Goal: Transaction & Acquisition: Download file/media

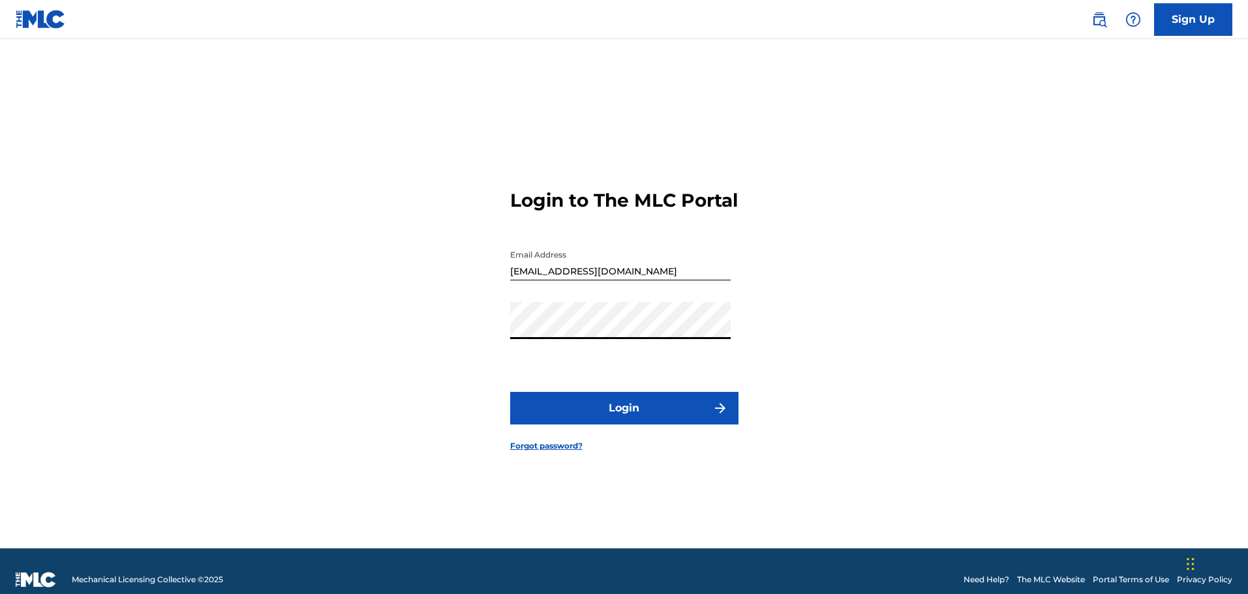
click at [510, 392] on button "Login" at bounding box center [624, 408] width 228 height 33
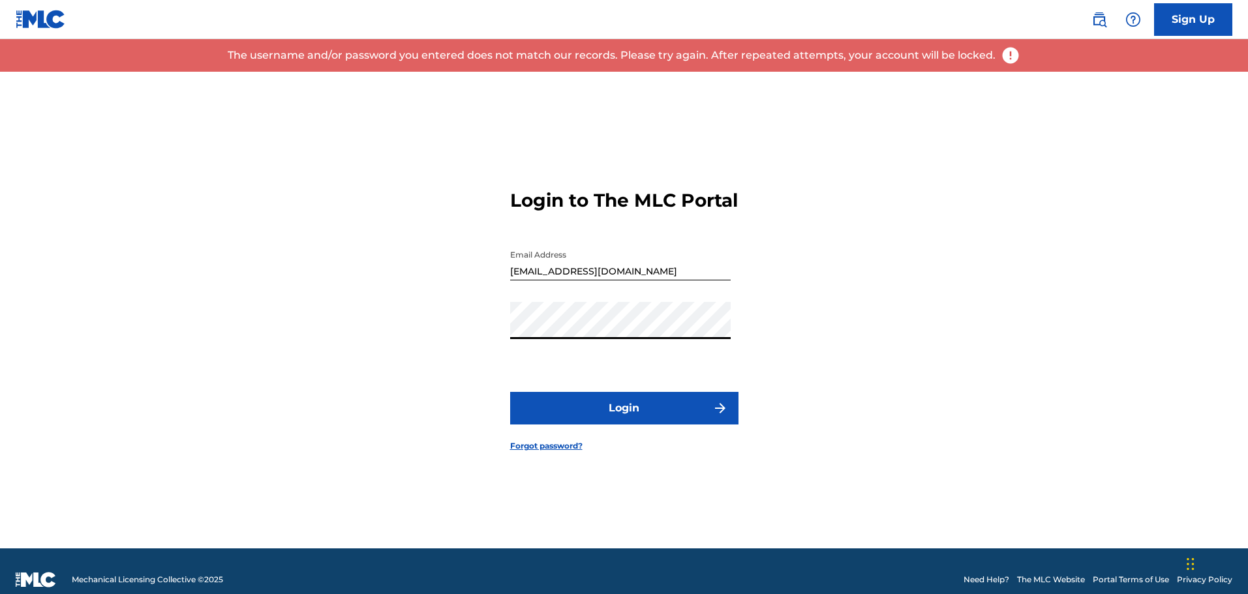
click at [396, 318] on div "Login to The MLC Portal Email Address [EMAIL_ADDRESS][DOMAIN_NAME] Password Log…" at bounding box center [624, 310] width 913 height 477
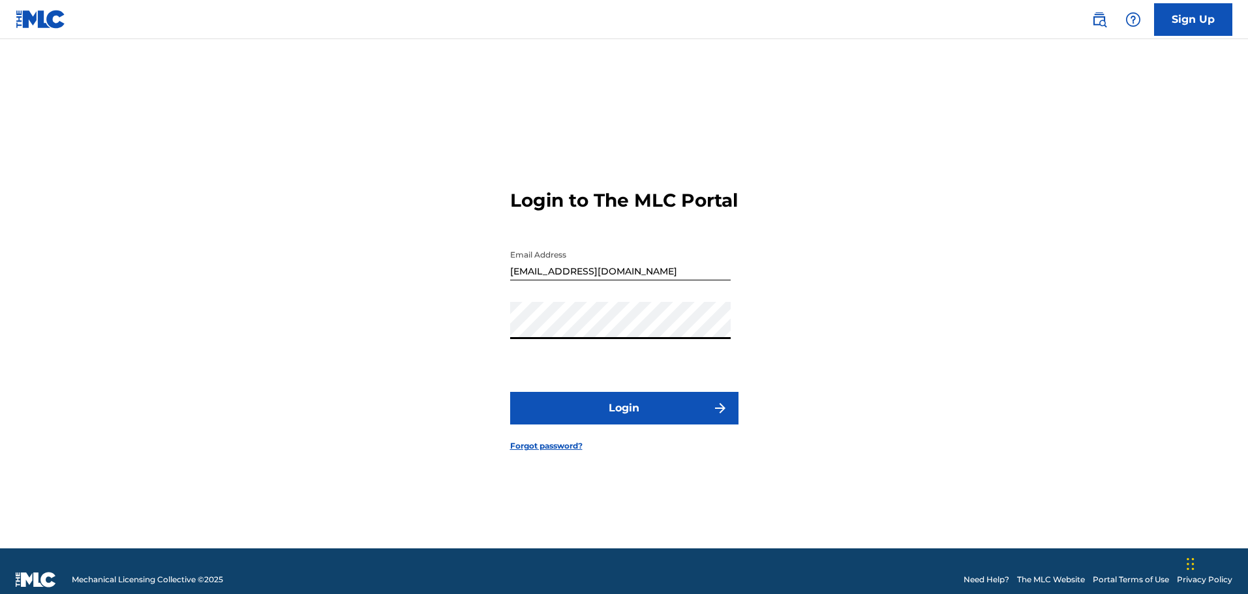
click at [510, 392] on button "Login" at bounding box center [624, 408] width 228 height 33
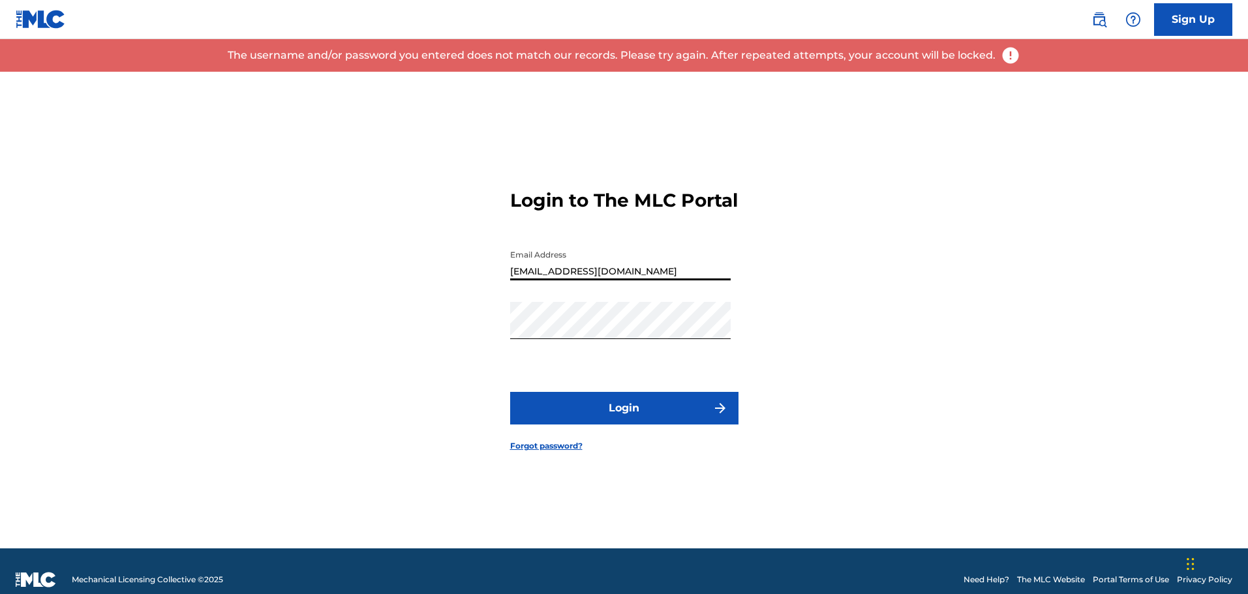
drag, startPoint x: 624, startPoint y: 288, endPoint x: -27, endPoint y: 289, distance: 650.9
click at [0, 289] on html "Consent Details [#IABV2SETTINGS#] About This website uses cookies We use cookie…" at bounding box center [624, 297] width 1248 height 594
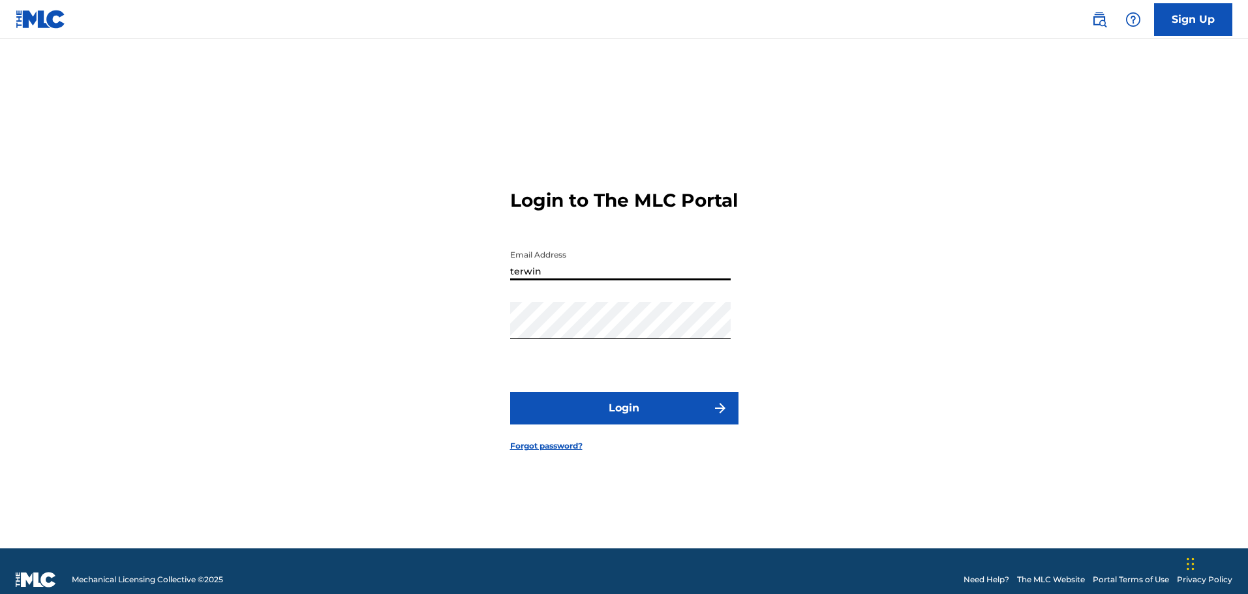
type input "[EMAIL_ADDRESS][DOMAIN_NAME]"
click at [640, 421] on button "Login" at bounding box center [624, 408] width 228 height 33
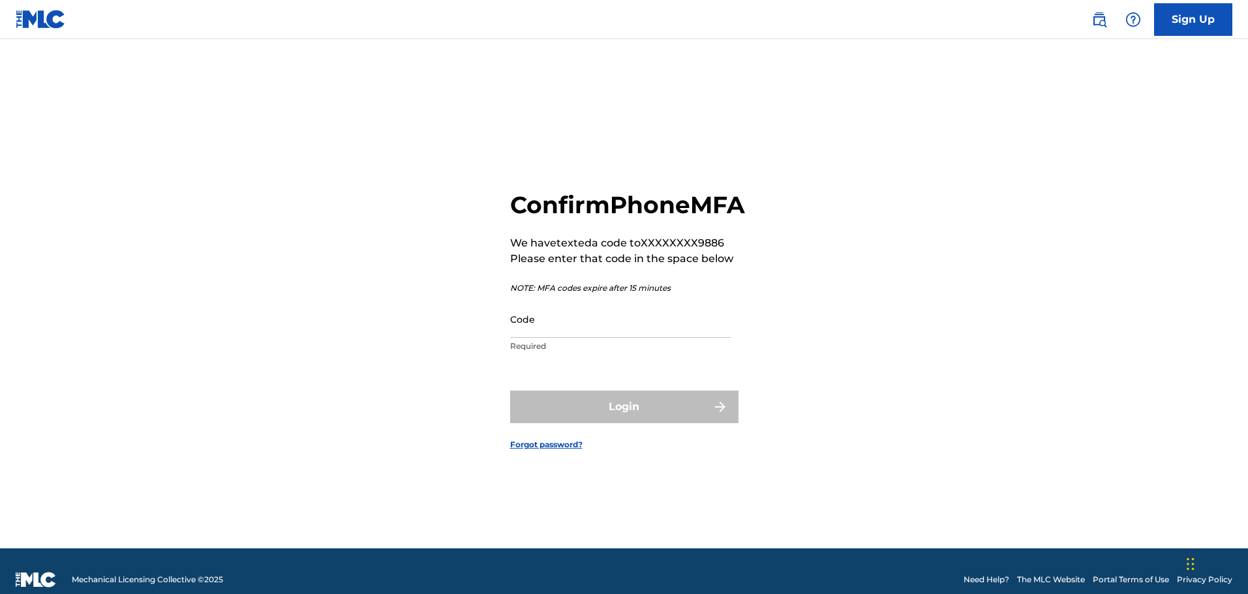
click at [556, 338] on input "Code" at bounding box center [620, 319] width 220 height 37
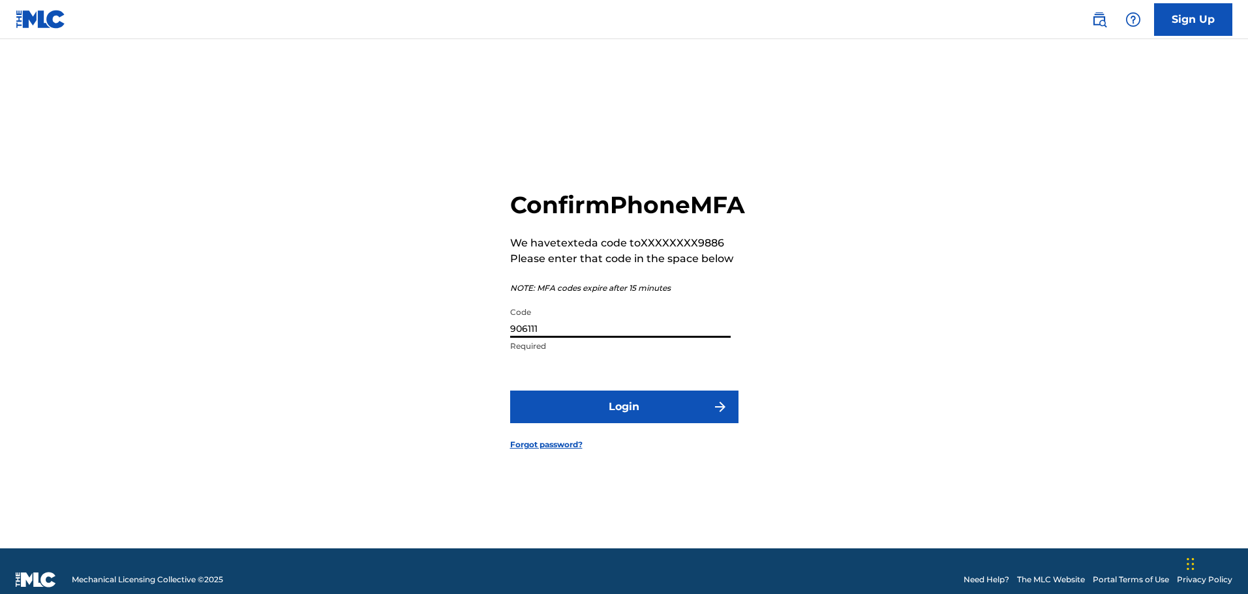
type input "906111"
click at [510, 391] on button "Login" at bounding box center [624, 407] width 228 height 33
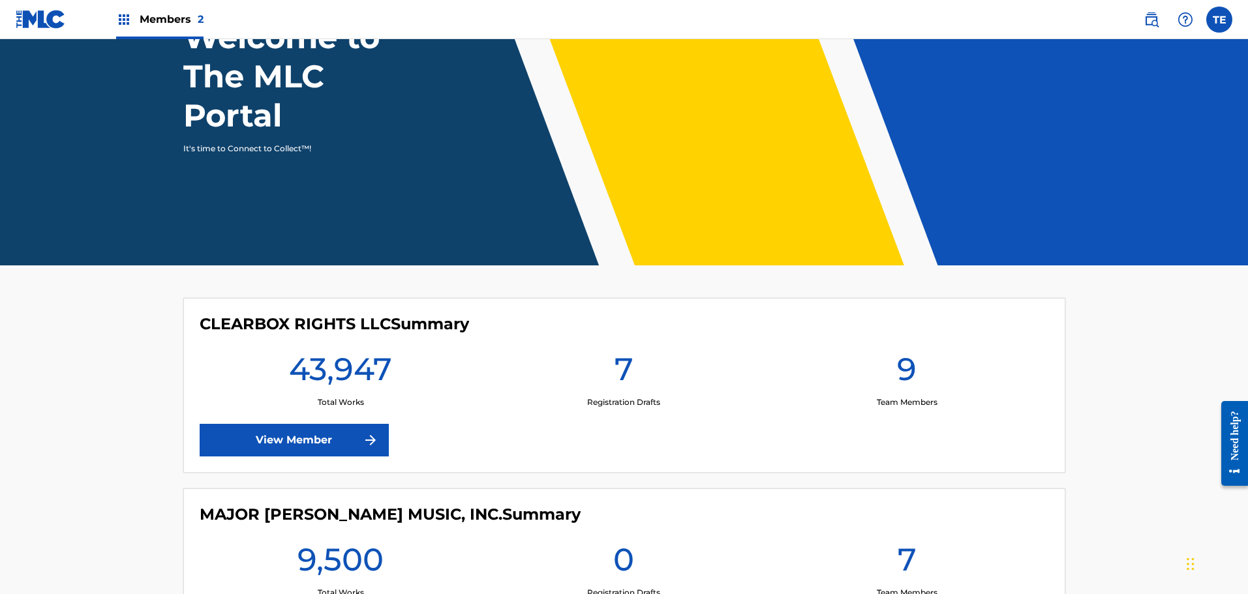
scroll to position [261, 0]
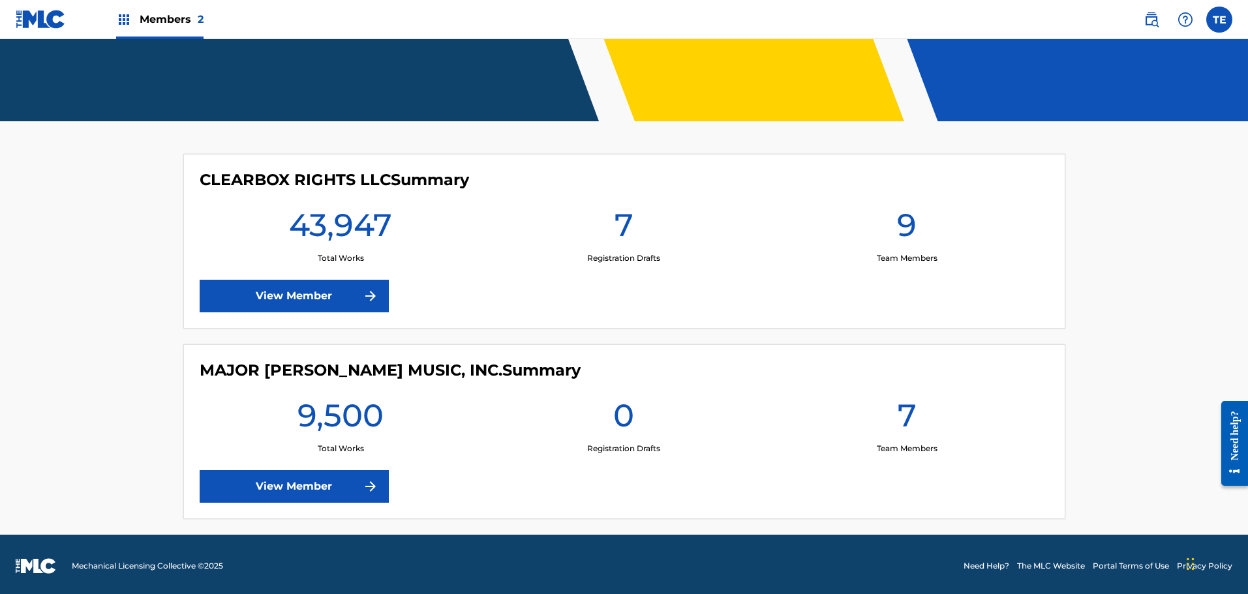
click at [293, 295] on link "View Member" at bounding box center [294, 296] width 189 height 33
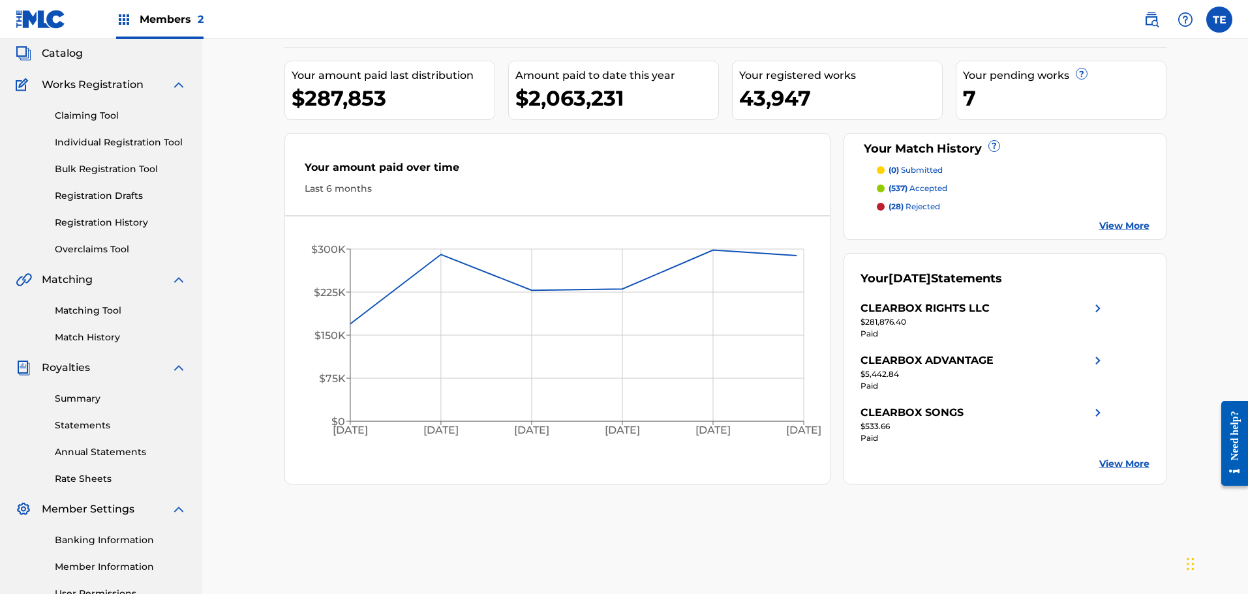
scroll to position [215, 0]
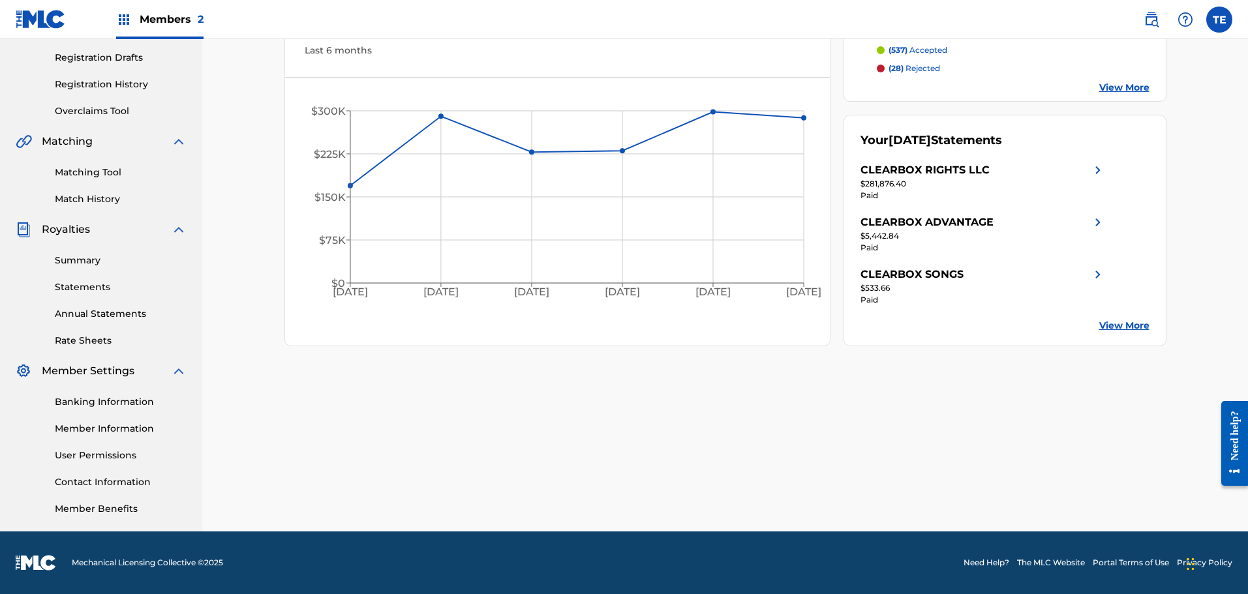
click at [68, 288] on link "Statements" at bounding box center [121, 287] width 132 height 14
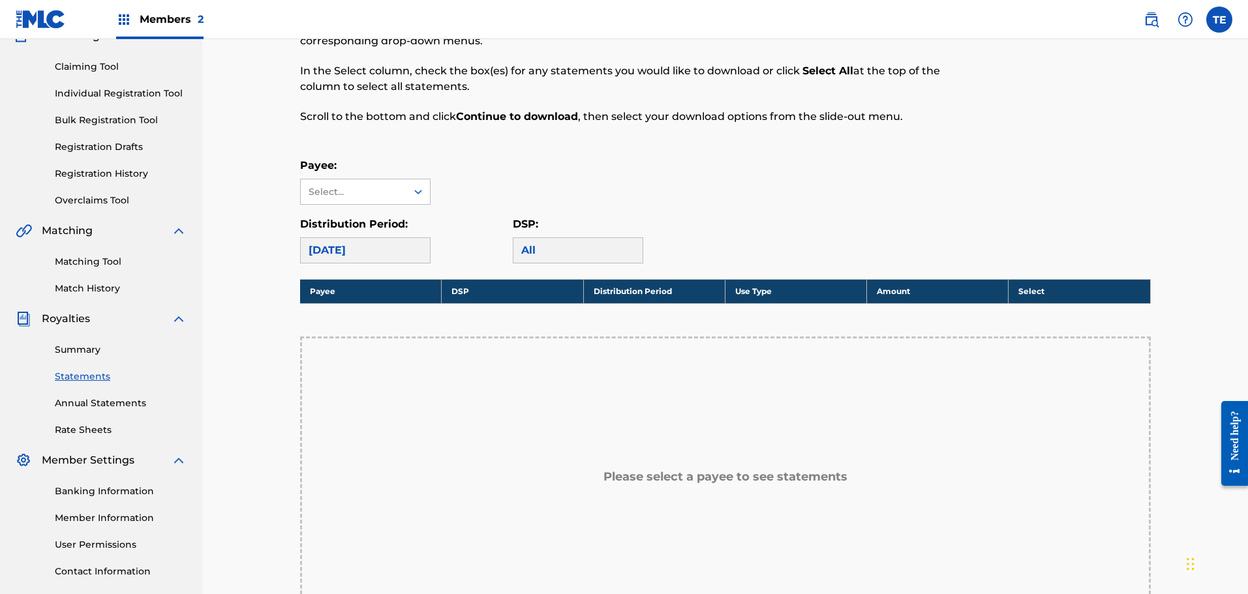
scroll to position [130, 0]
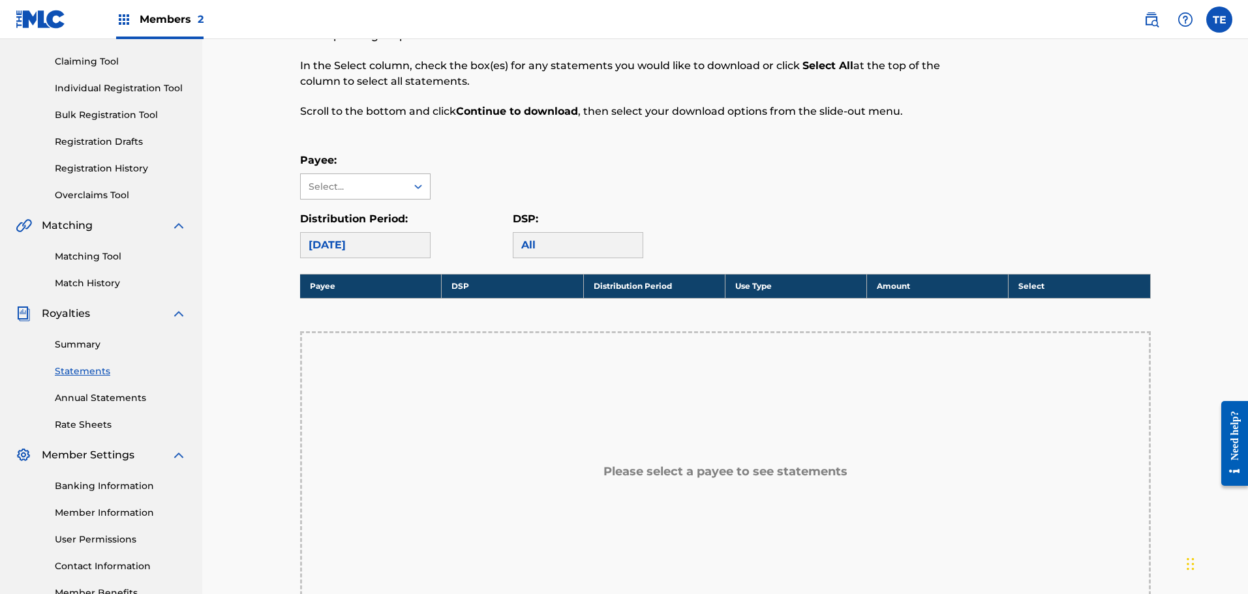
click at [404, 191] on div "Select..." at bounding box center [354, 186] width 106 height 25
click at [411, 179] on div at bounding box center [417, 186] width 23 height 23
click at [74, 345] on link "Summary" at bounding box center [121, 345] width 132 height 14
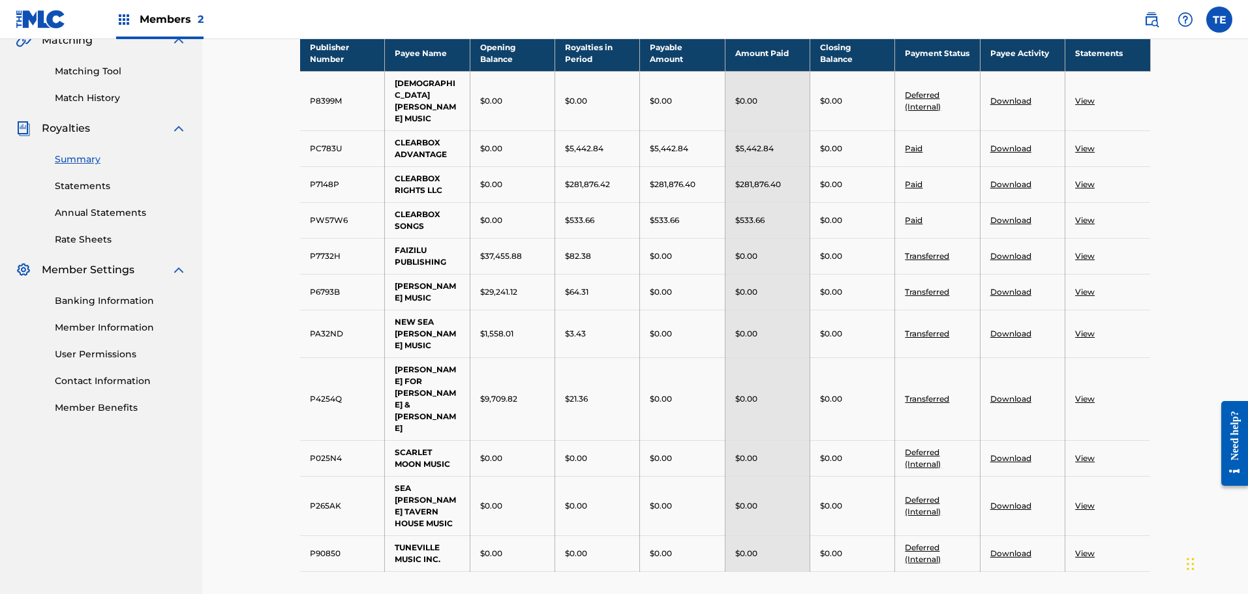
scroll to position [391, 0]
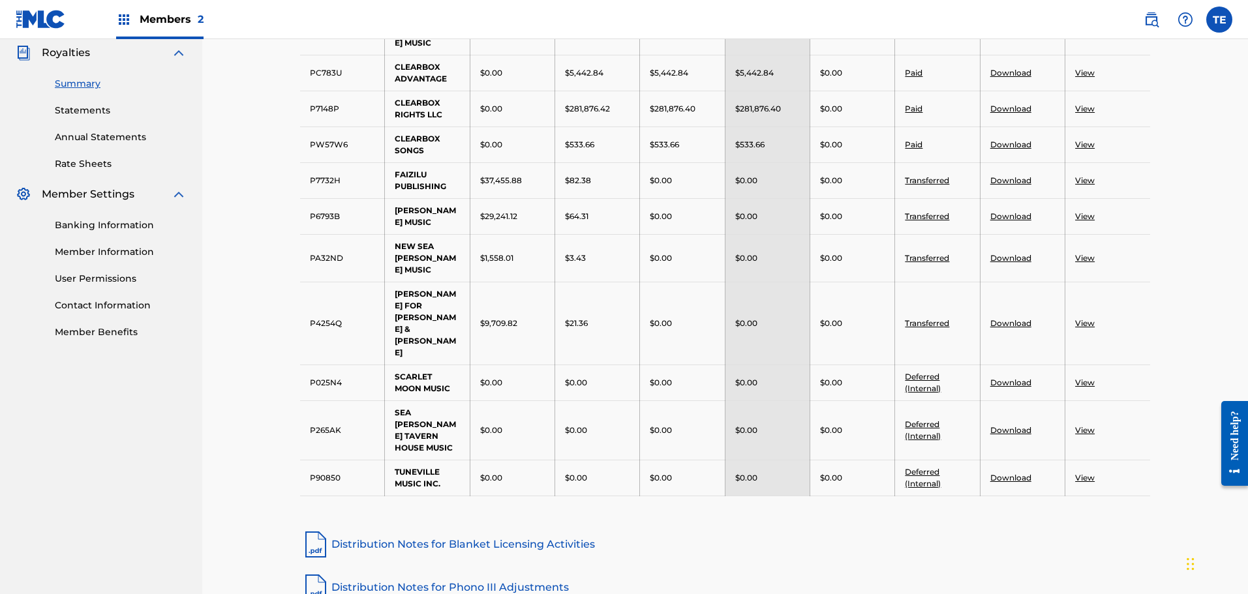
drag, startPoint x: 413, startPoint y: 256, endPoint x: 449, endPoint y: 319, distance: 72.4
click at [449, 319] on td "[PERSON_NAME] FOR [PERSON_NAME] & [PERSON_NAME]" at bounding box center [427, 323] width 85 height 83
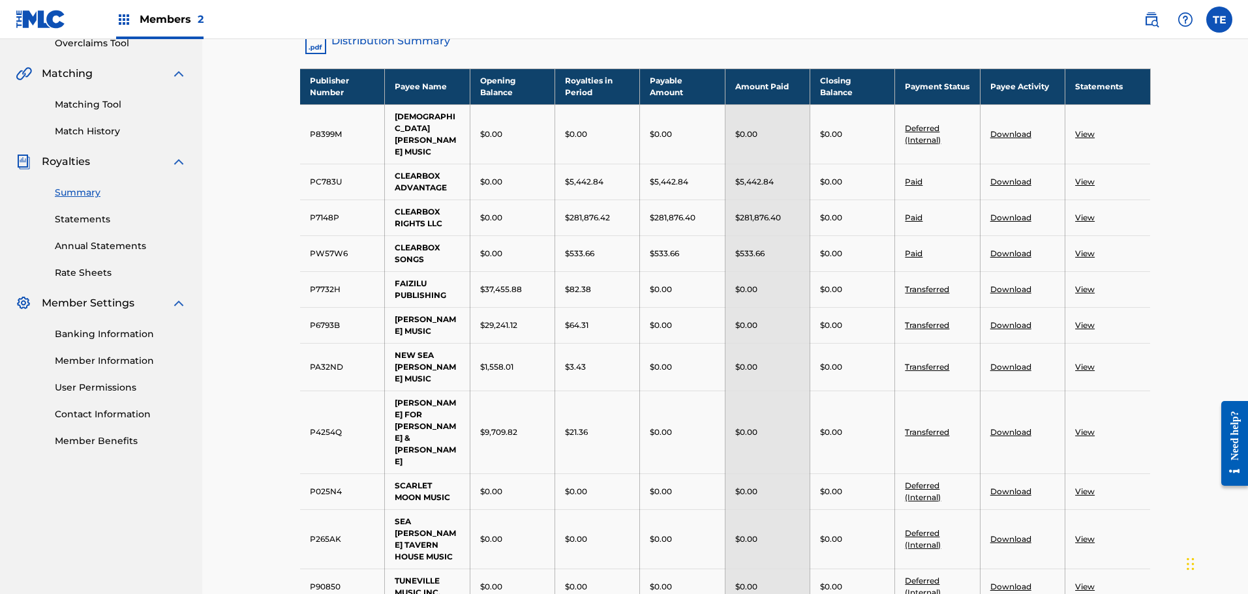
scroll to position [280, 0]
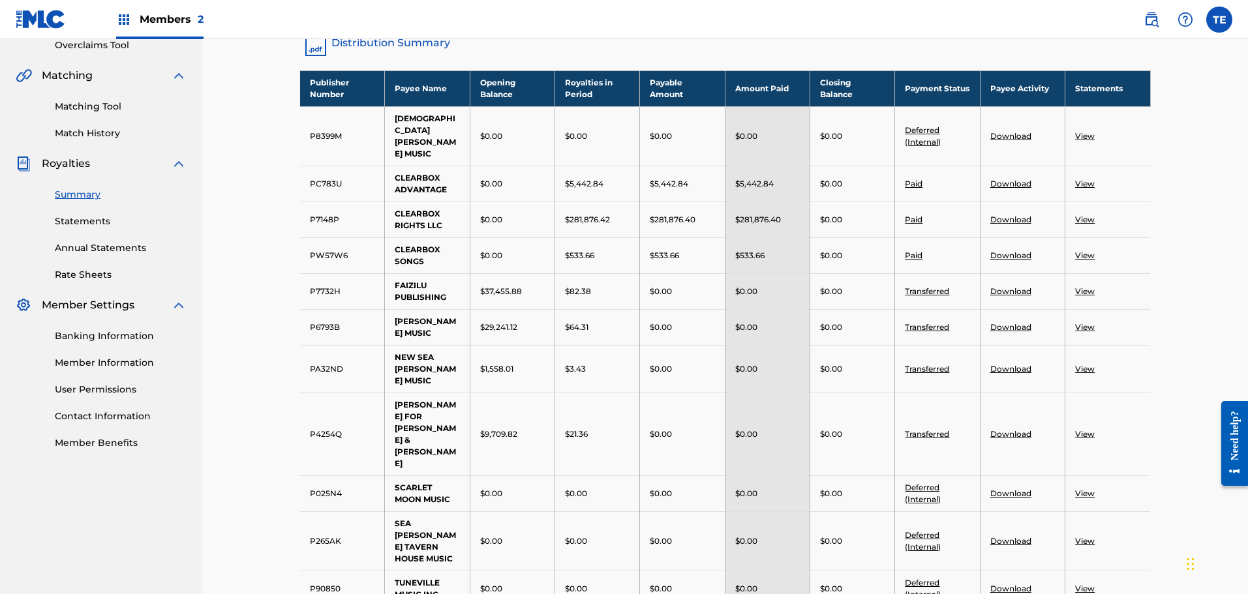
click at [1006, 179] on link "Download" at bounding box center [1010, 184] width 41 height 10
click at [448, 427] on td "[PERSON_NAME] FOR [PERSON_NAME] & [PERSON_NAME]" at bounding box center [427, 434] width 85 height 83
click at [448, 428] on td "[PERSON_NAME] FOR [PERSON_NAME] & [PERSON_NAME]" at bounding box center [427, 434] width 85 height 83
drag, startPoint x: 519, startPoint y: 397, endPoint x: 488, endPoint y: 402, distance: 31.8
click at [476, 398] on td "$9,709.82" at bounding box center [512, 434] width 85 height 83
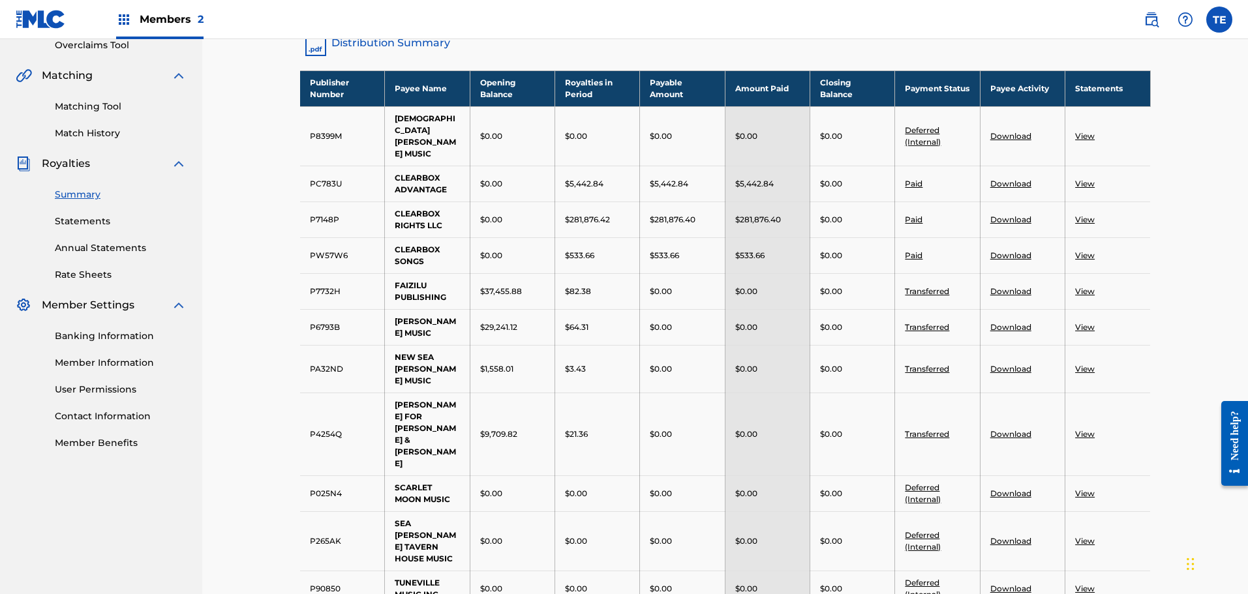
click at [1012, 215] on link "Download" at bounding box center [1010, 220] width 41 height 10
click at [73, 223] on link "Statements" at bounding box center [121, 222] width 132 height 14
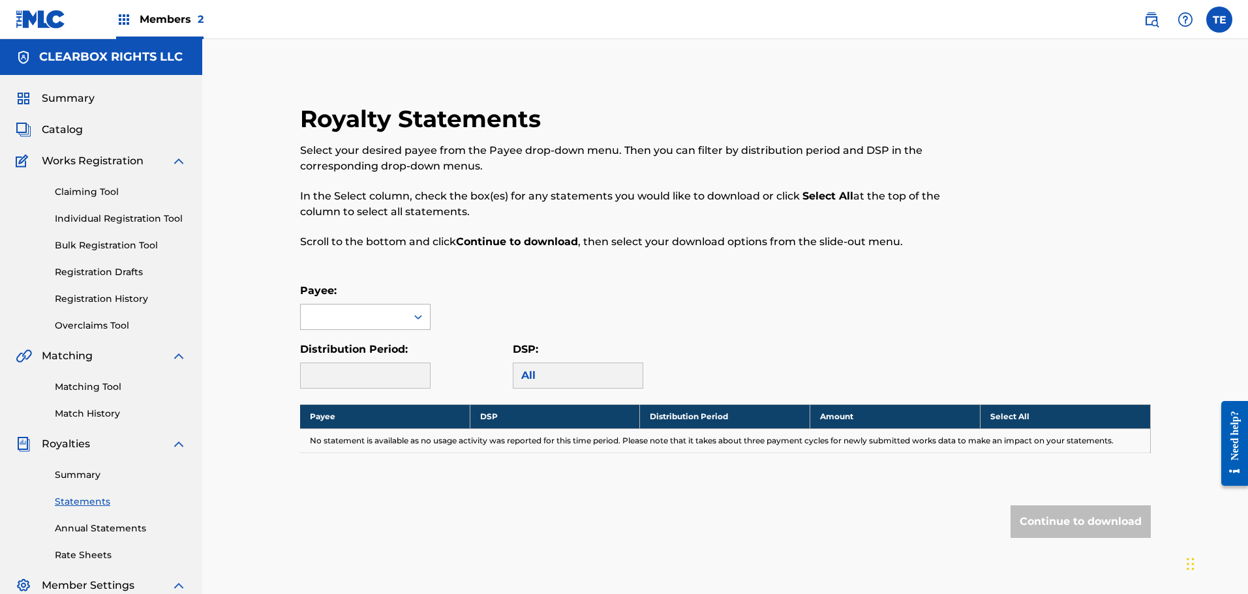
click at [395, 312] on div at bounding box center [354, 317] width 106 height 25
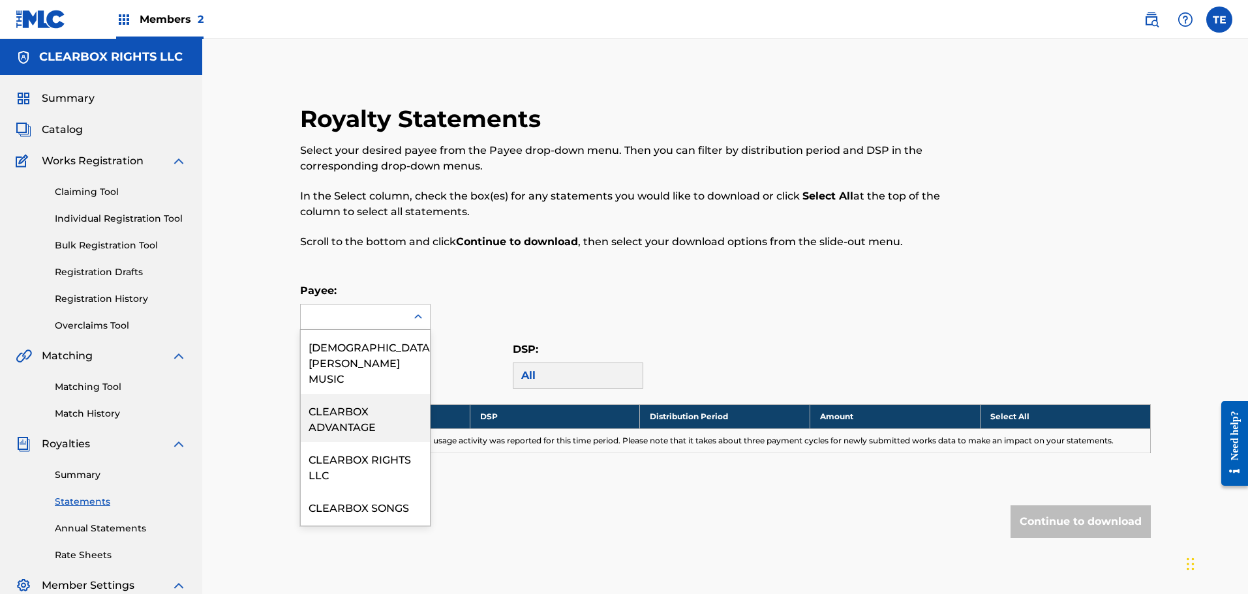
click at [355, 394] on div "CLEARBOX ADVANTAGE" at bounding box center [365, 418] width 129 height 48
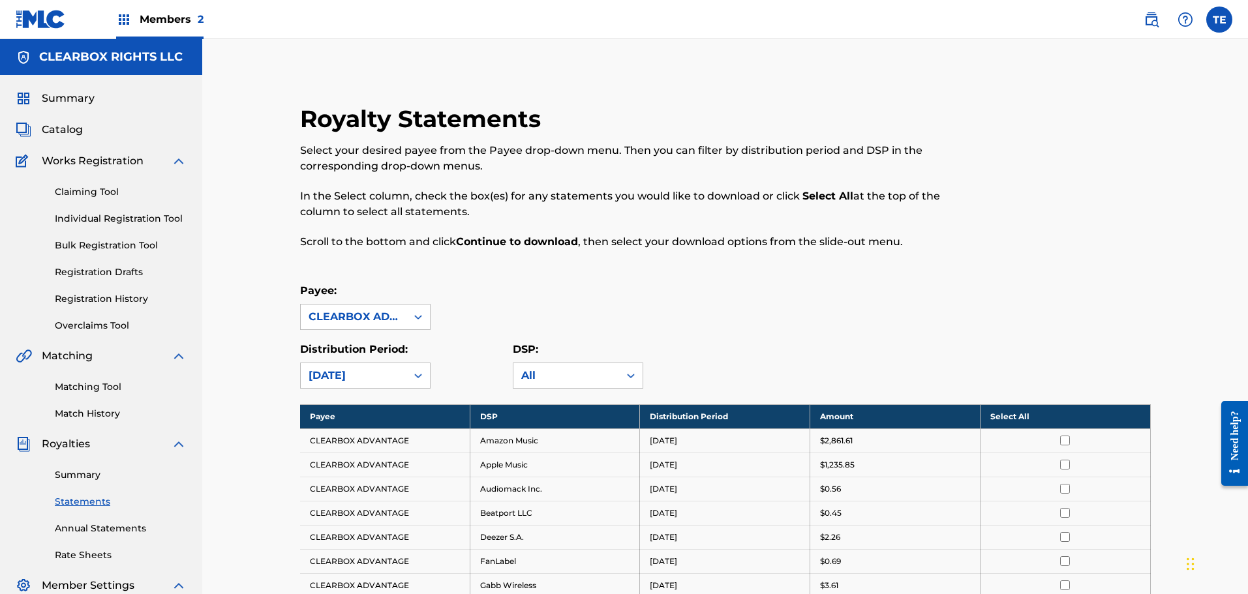
click at [1000, 411] on th "Select All" at bounding box center [1065, 416] width 170 height 24
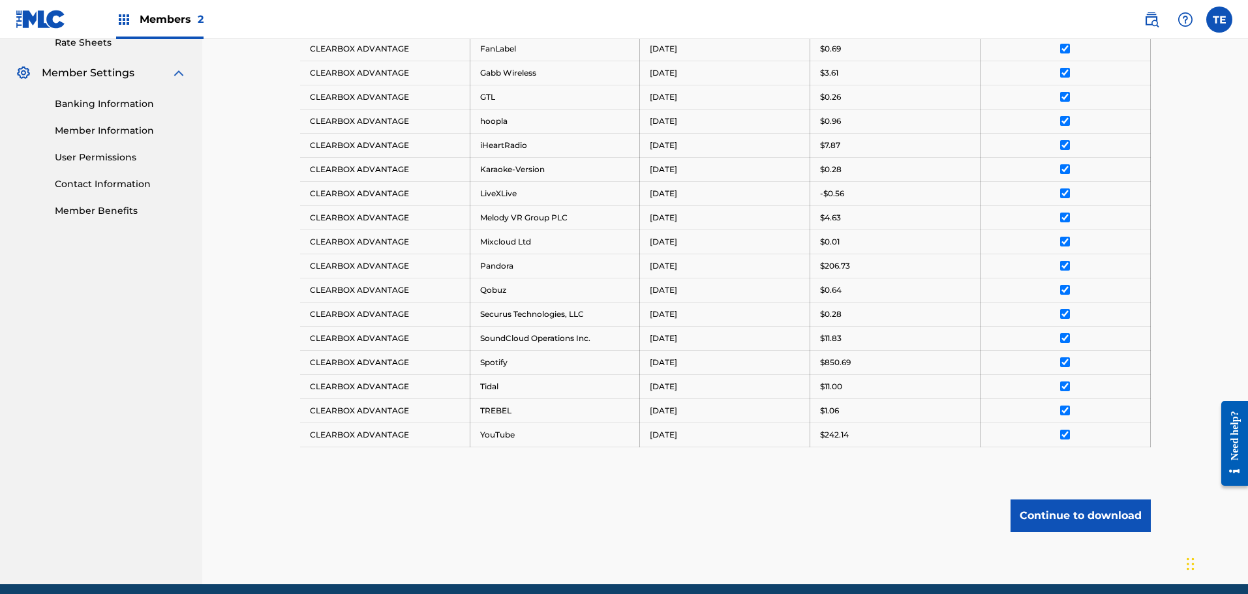
scroll to position [565, 0]
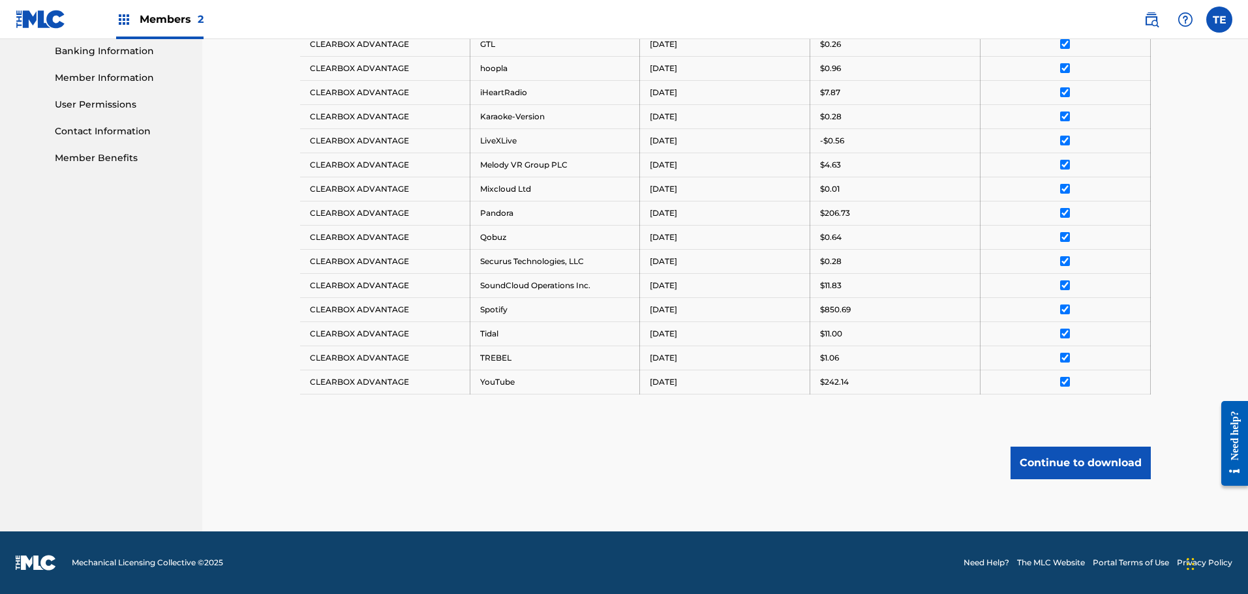
click at [1043, 466] on button "Continue to download" at bounding box center [1080, 463] width 140 height 33
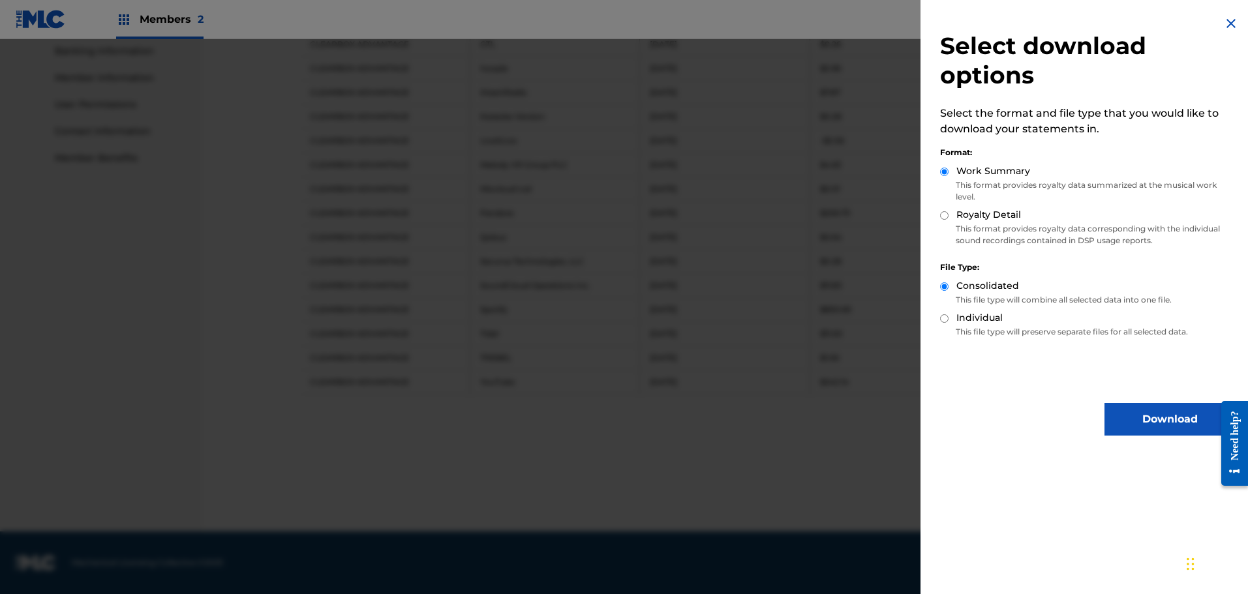
click at [946, 217] on input "Royalty Detail" at bounding box center [944, 215] width 8 height 8
radio input "true"
click at [1145, 417] on button "Download" at bounding box center [1169, 419] width 130 height 33
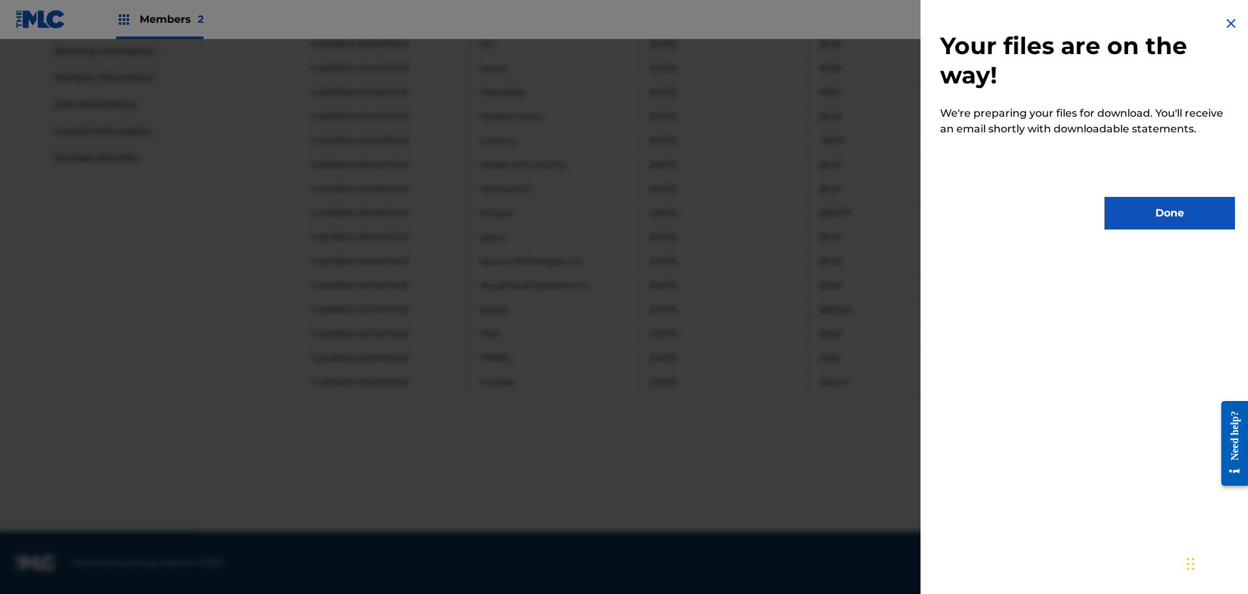
click at [1165, 208] on button "Done" at bounding box center [1169, 213] width 130 height 33
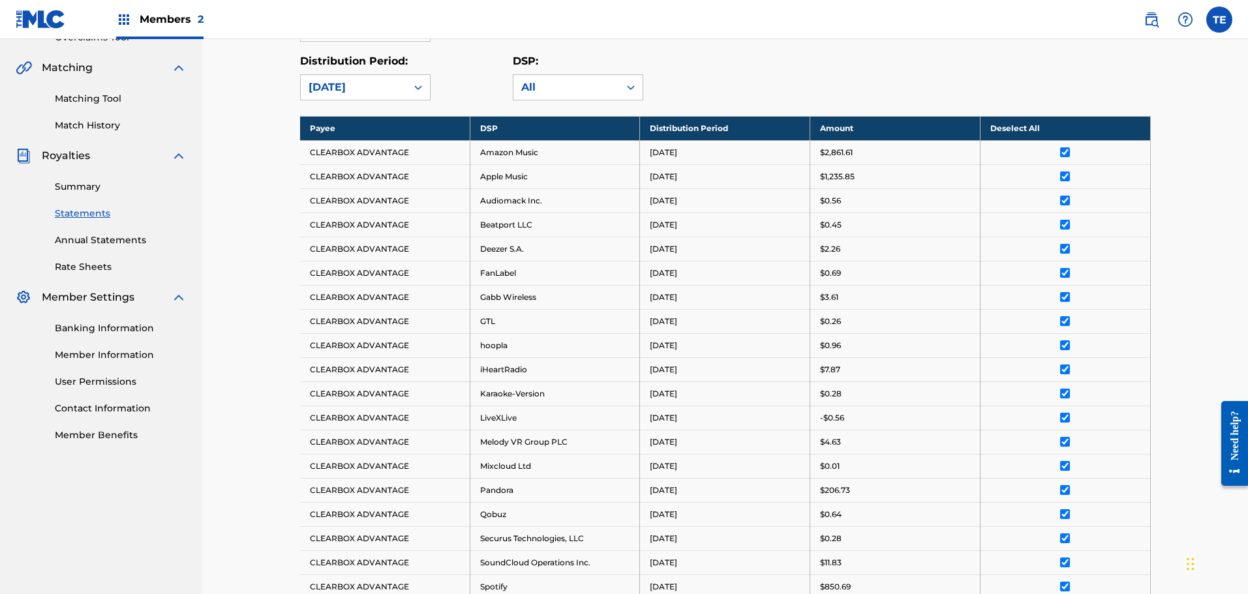
scroll to position [109, 0]
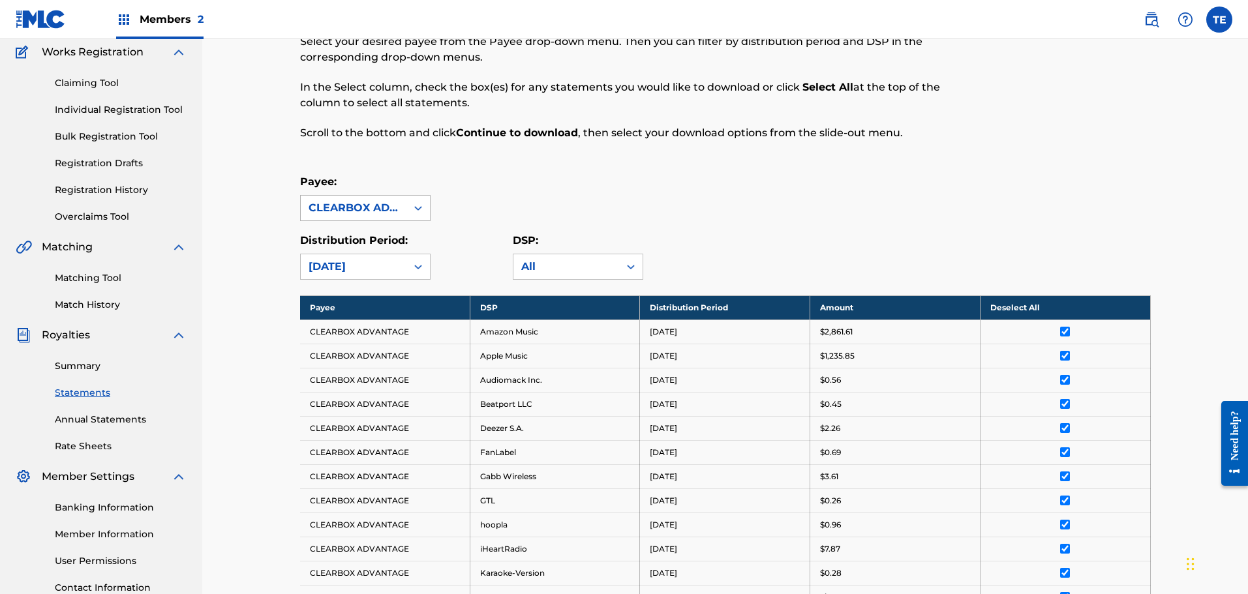
click at [382, 207] on div "CLEARBOX ADVANTAGE" at bounding box center [353, 208] width 90 height 16
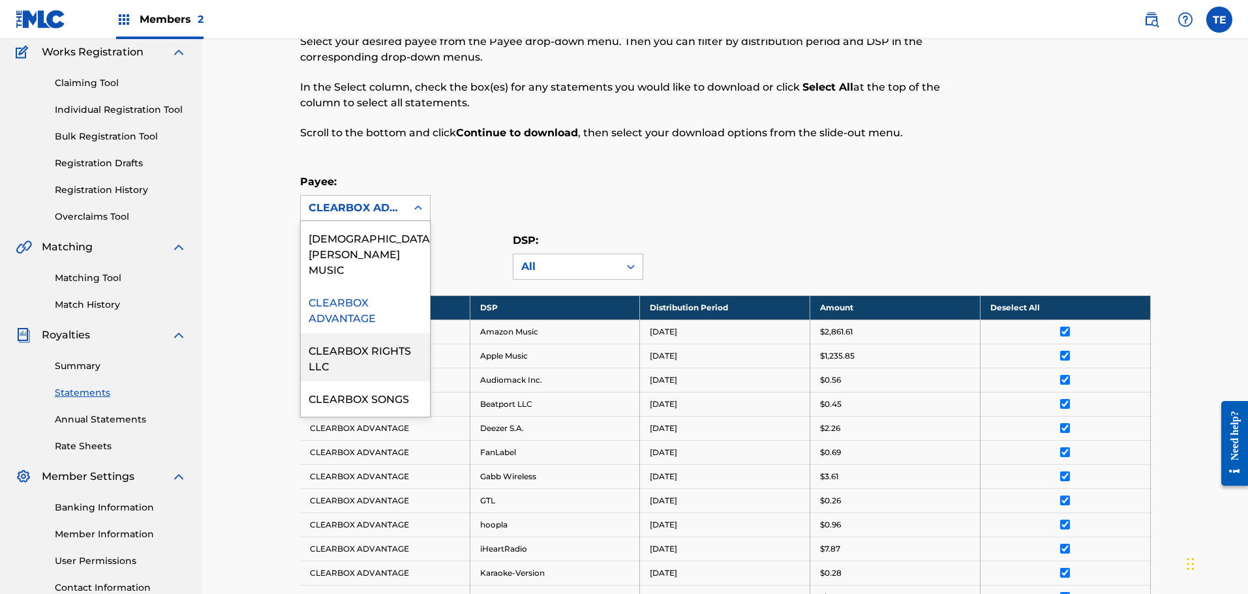
click at [359, 340] on div "CLEARBOX RIGHTS LLC" at bounding box center [365, 357] width 129 height 48
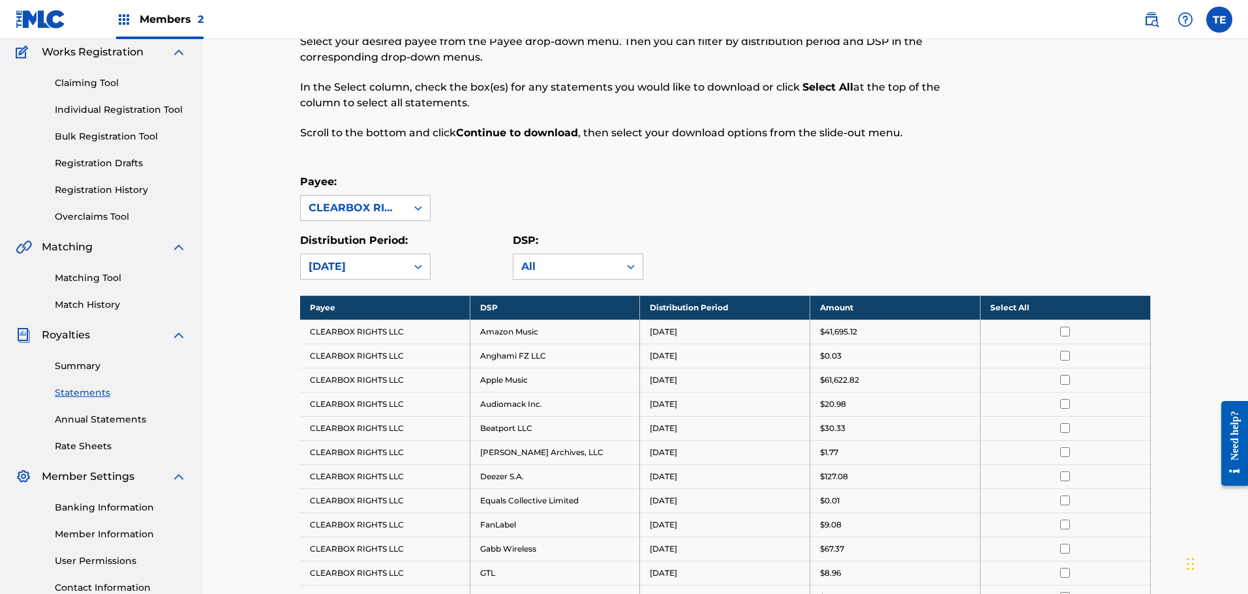
click at [1011, 300] on th "Select All" at bounding box center [1065, 307] width 170 height 24
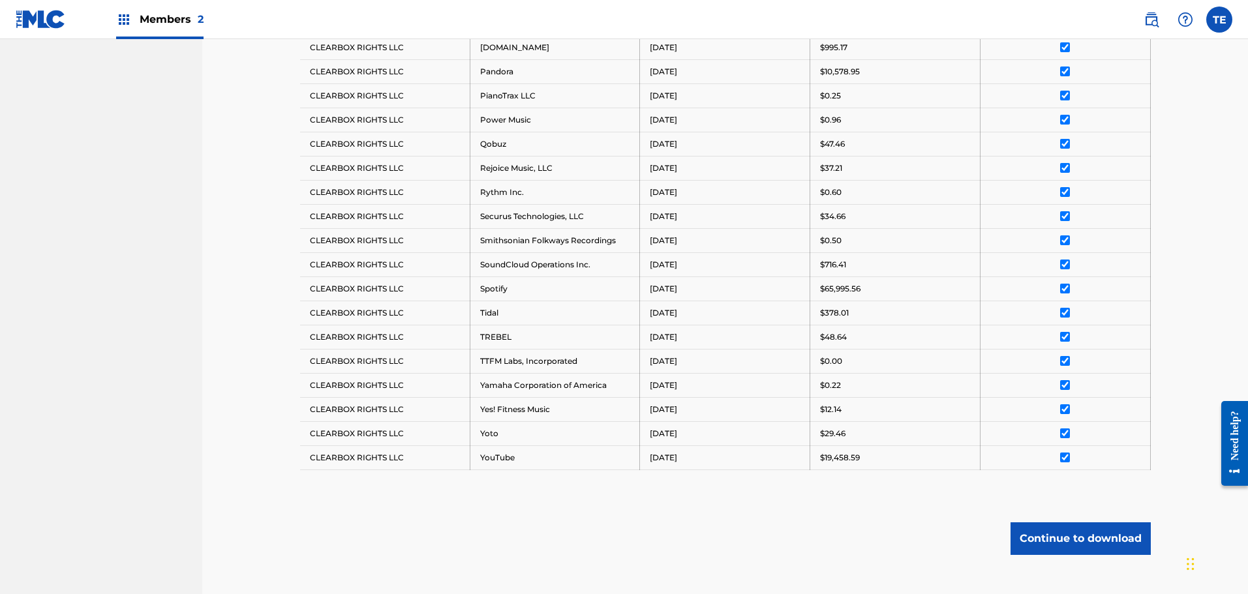
scroll to position [976, 0]
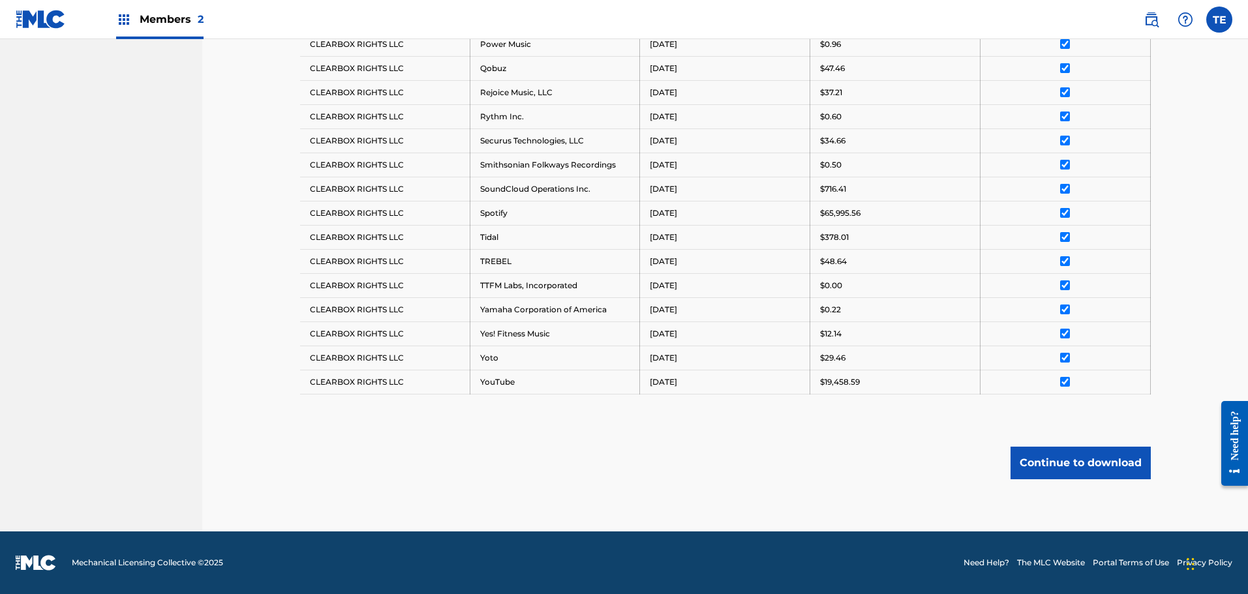
click at [1103, 460] on button "Continue to download" at bounding box center [1080, 463] width 140 height 33
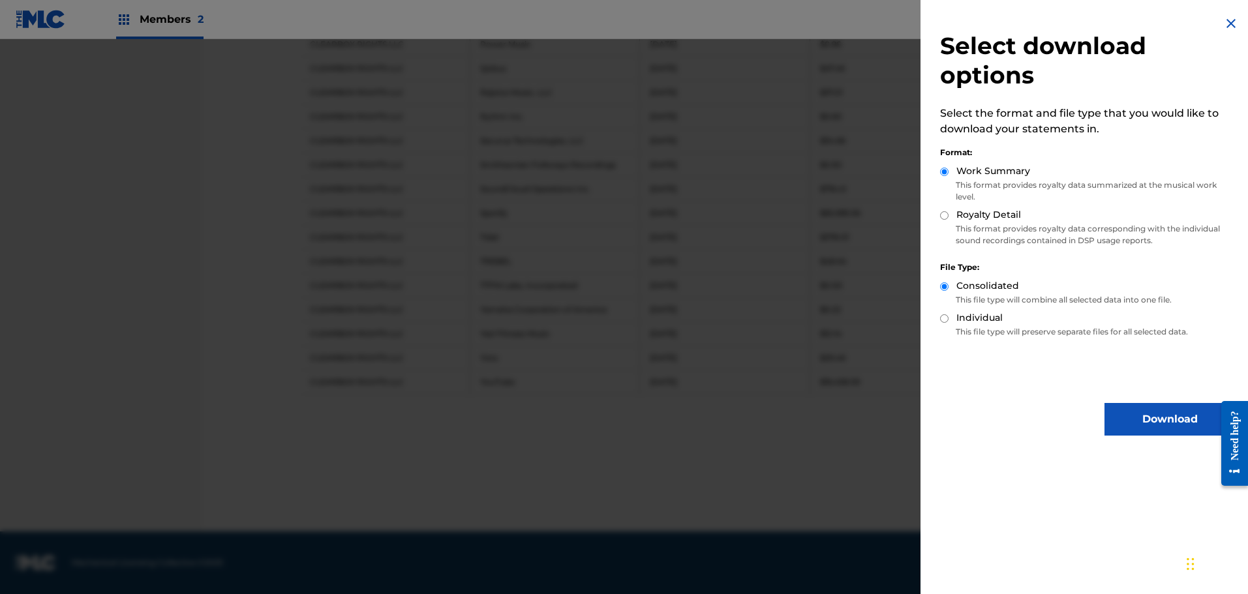
click at [989, 223] on p "This format provides royalty data corresponding with the individual sound recor…" at bounding box center [1087, 234] width 295 height 23
click at [948, 217] on input "Royalty Detail" at bounding box center [944, 215] width 8 height 8
radio input "true"
click at [1156, 419] on button "Download" at bounding box center [1169, 419] width 130 height 33
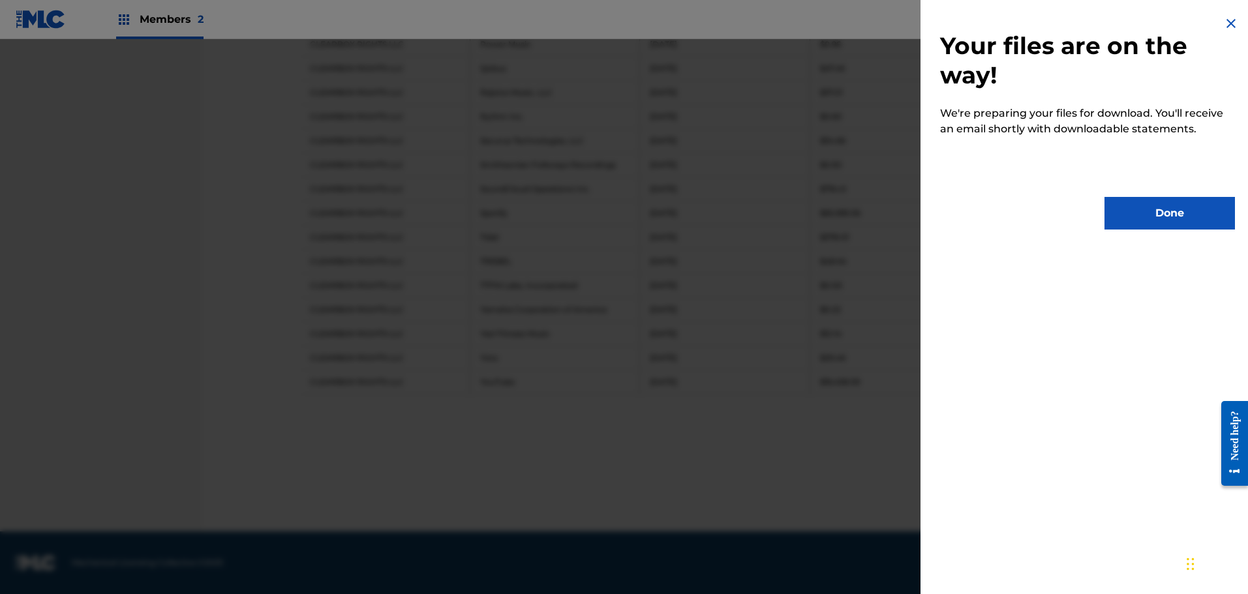
click at [1163, 214] on button "Done" at bounding box center [1169, 213] width 130 height 33
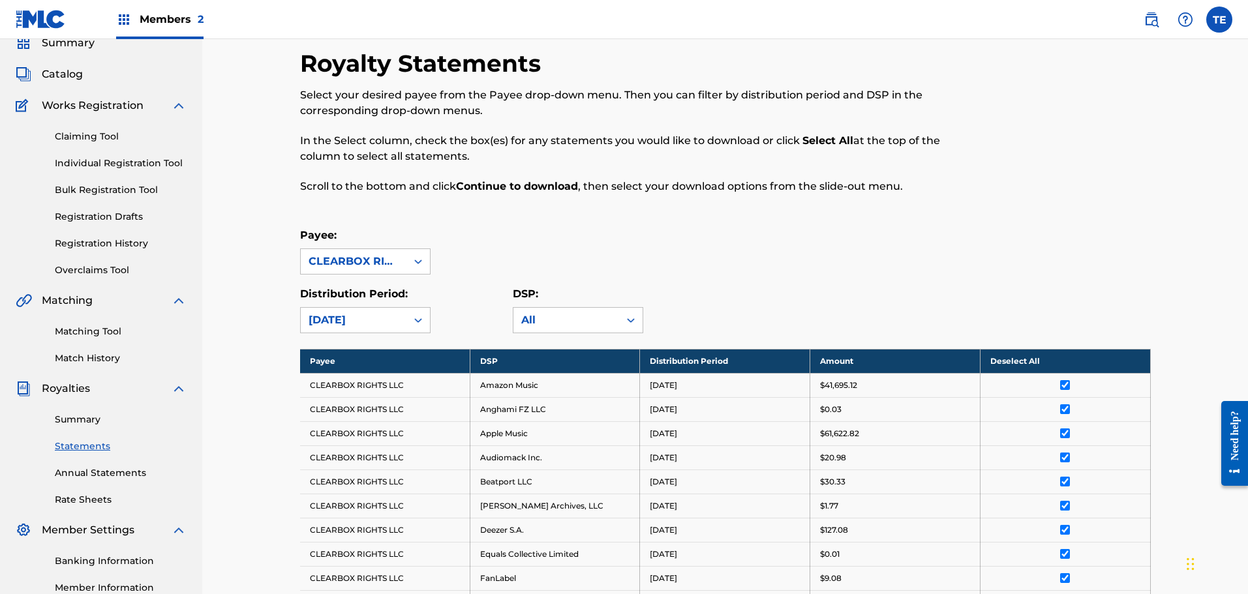
scroll to position [39, 0]
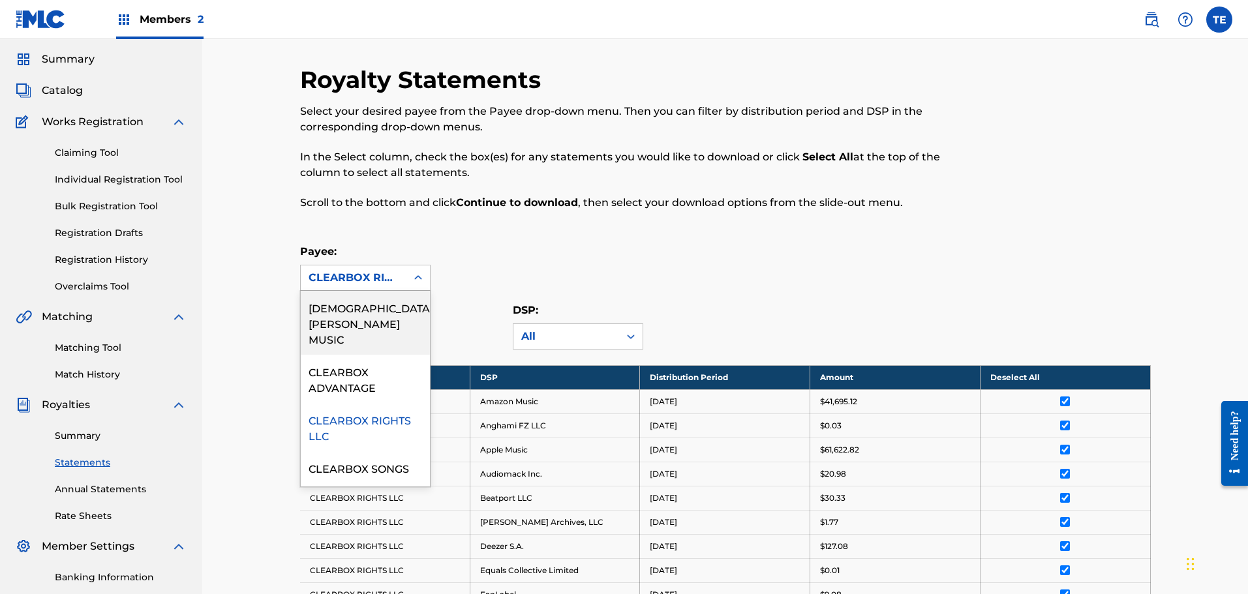
click at [369, 275] on div "CLEARBOX RIGHTS LLC" at bounding box center [353, 278] width 90 height 16
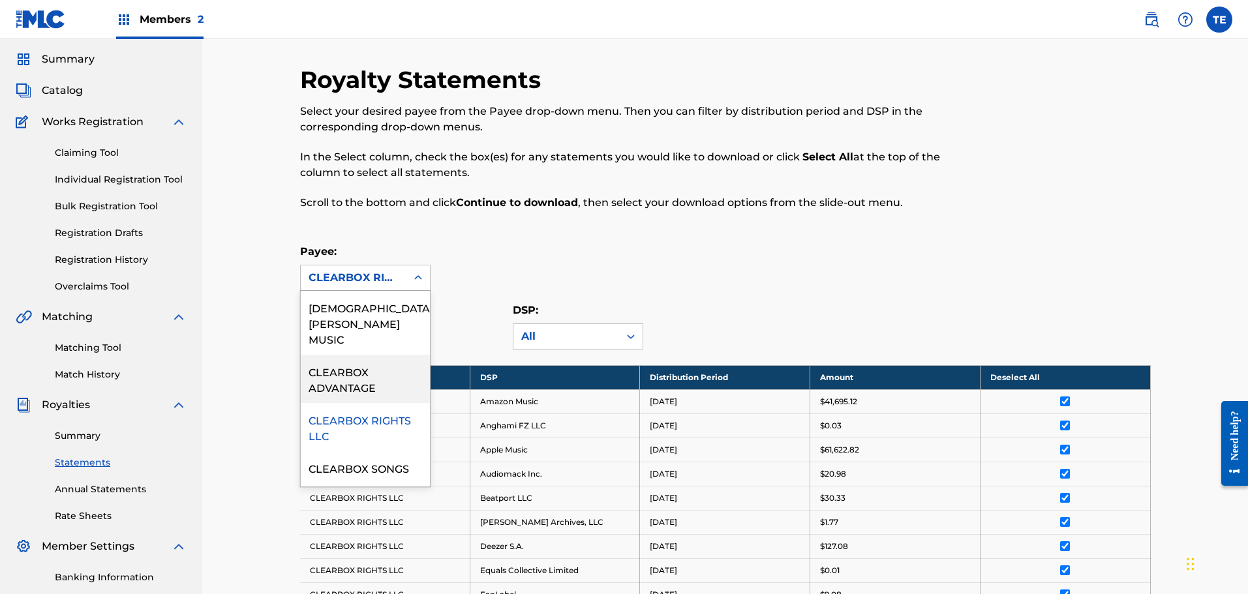
click at [370, 356] on div "CLEARBOX ADVANTAGE" at bounding box center [365, 379] width 129 height 48
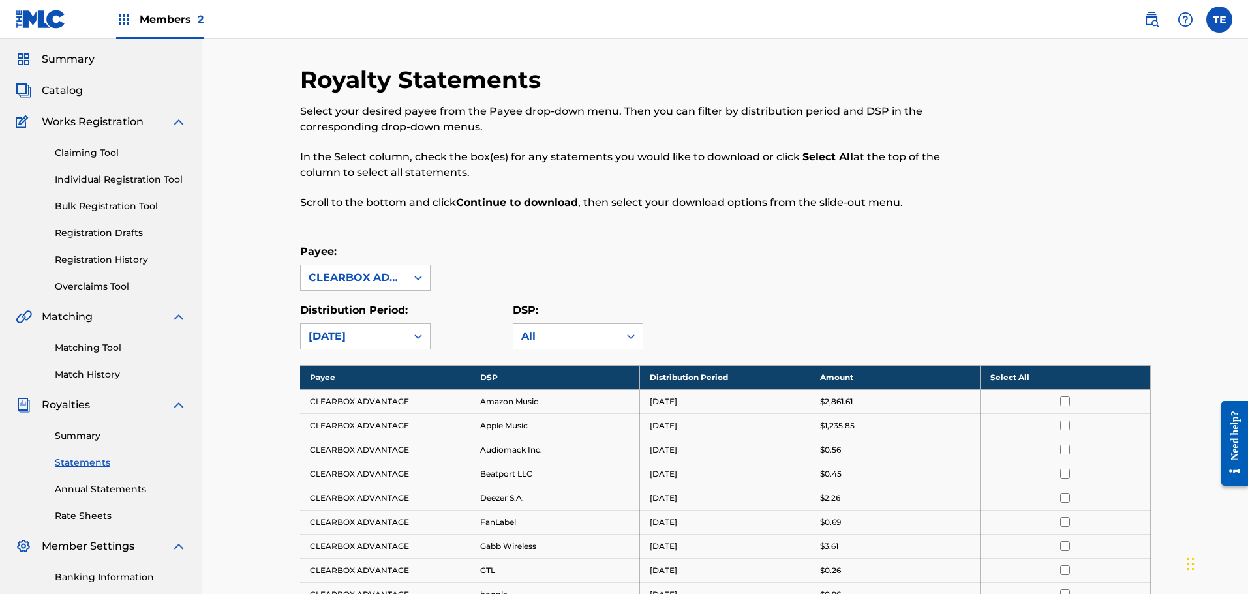
click at [1008, 376] on th "Select All" at bounding box center [1065, 377] width 170 height 24
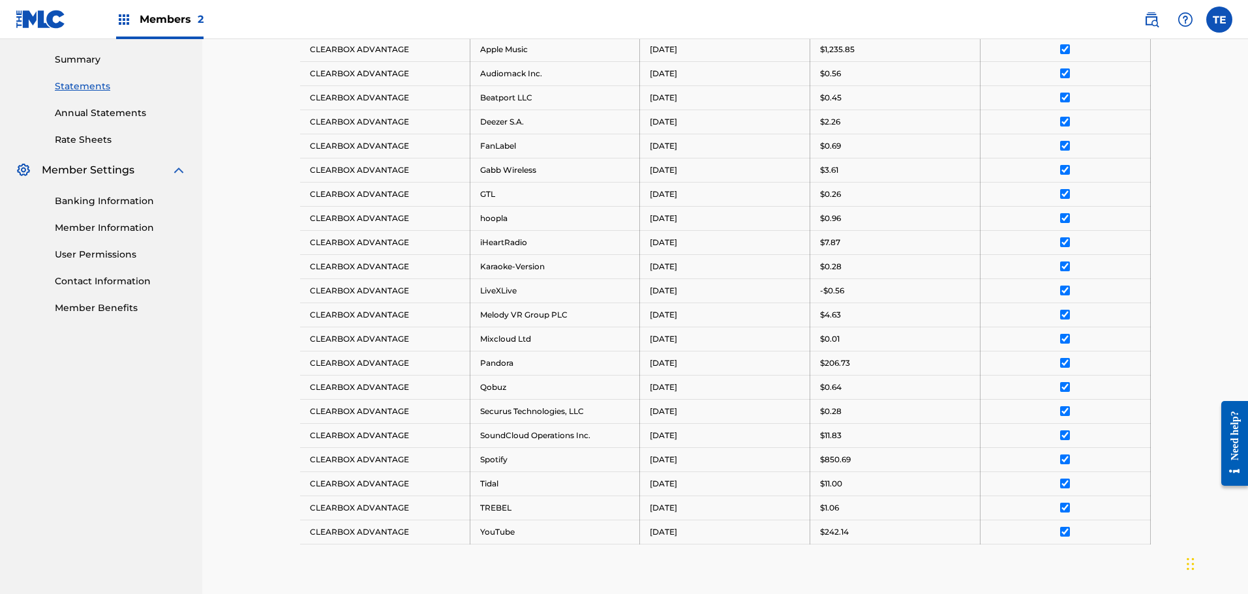
scroll to position [565, 0]
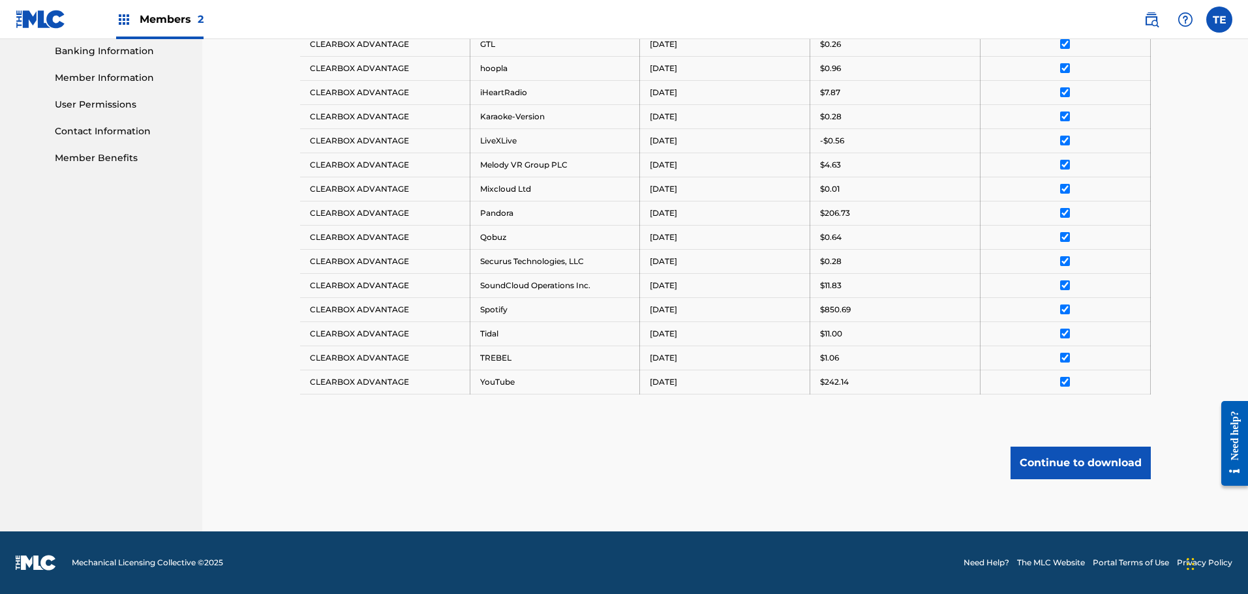
click at [1067, 457] on button "Continue to download" at bounding box center [1080, 463] width 140 height 33
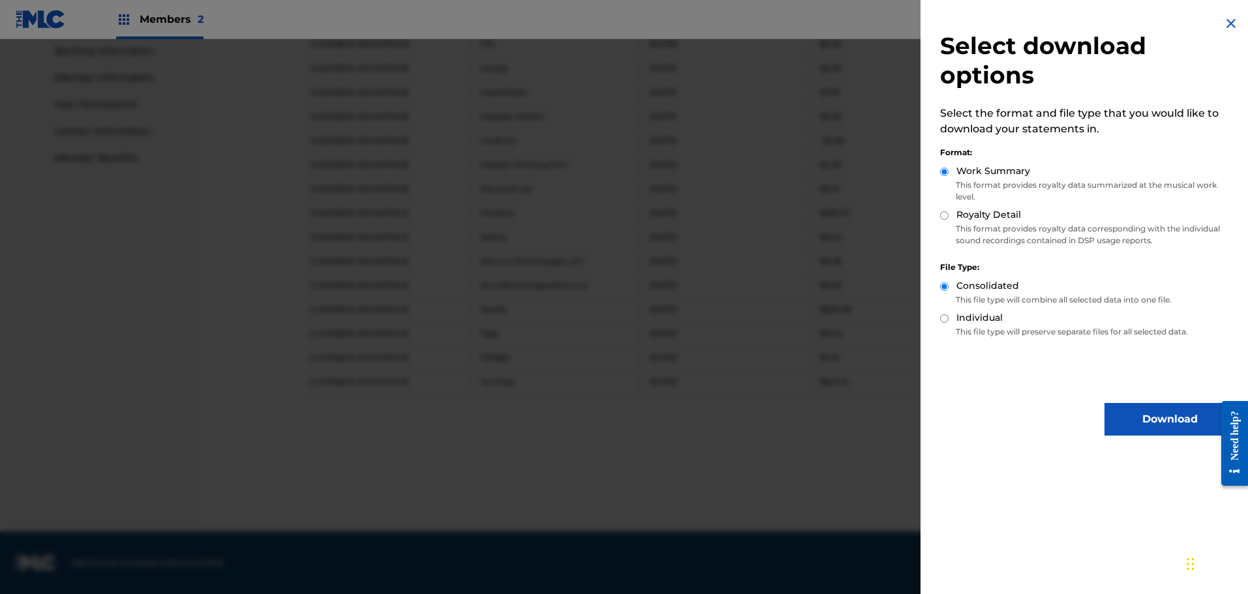
click at [946, 218] on input "Royalty Detail" at bounding box center [944, 215] width 8 height 8
radio input "true"
click at [1149, 423] on button "Download" at bounding box center [1169, 419] width 130 height 33
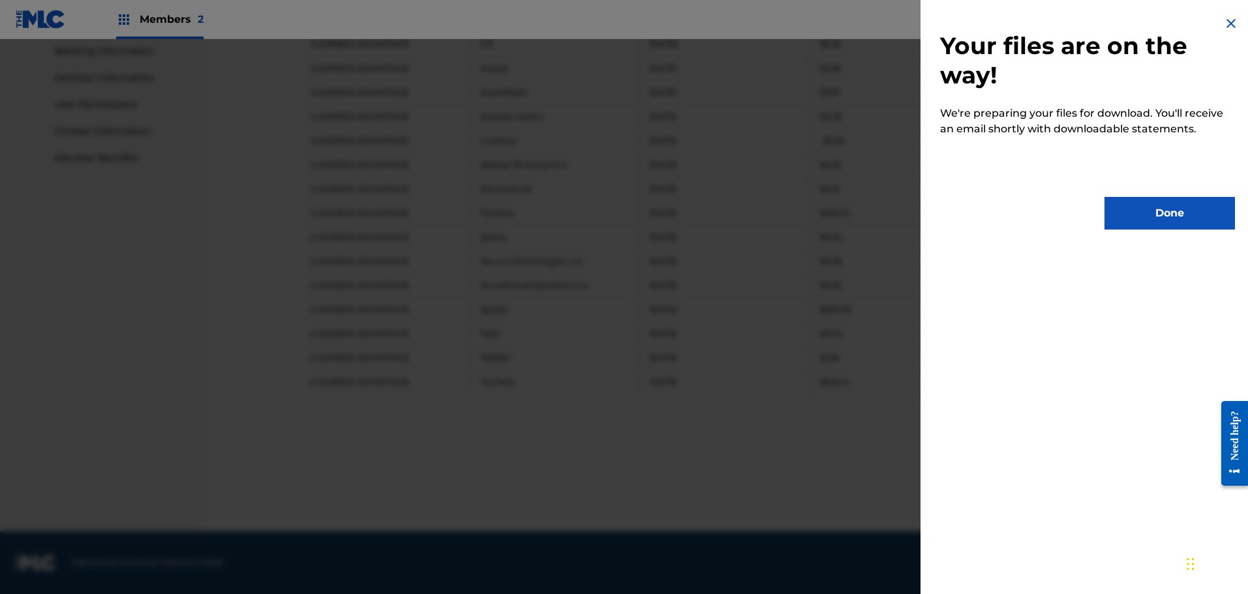
click at [1165, 209] on button "Done" at bounding box center [1169, 213] width 130 height 33
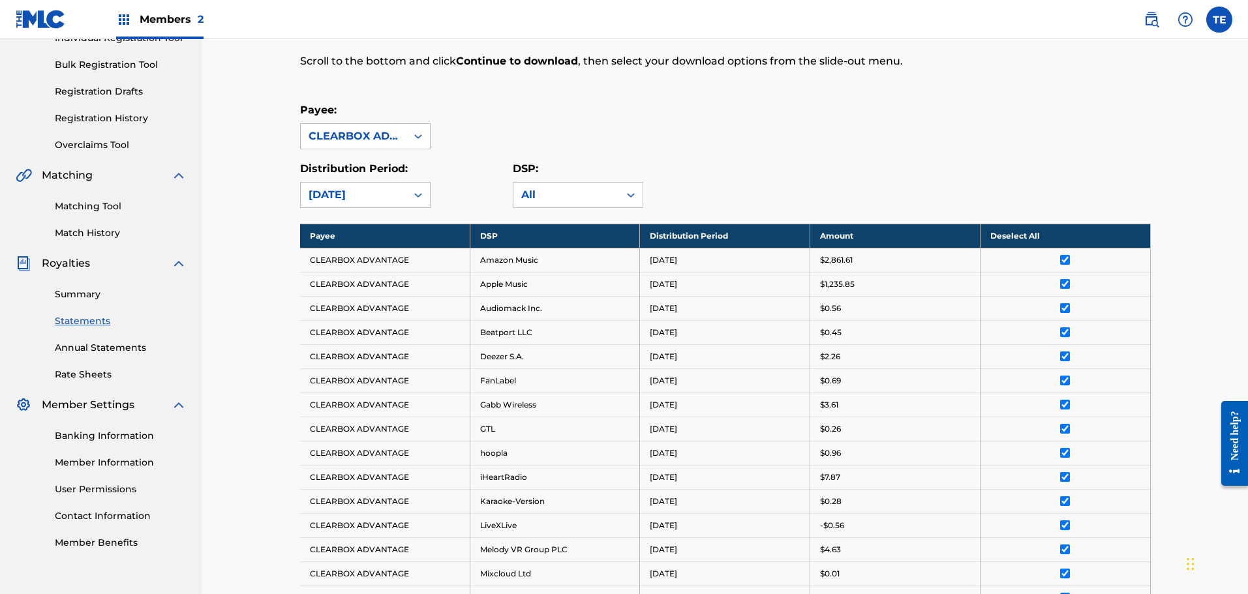
scroll to position [0, 0]
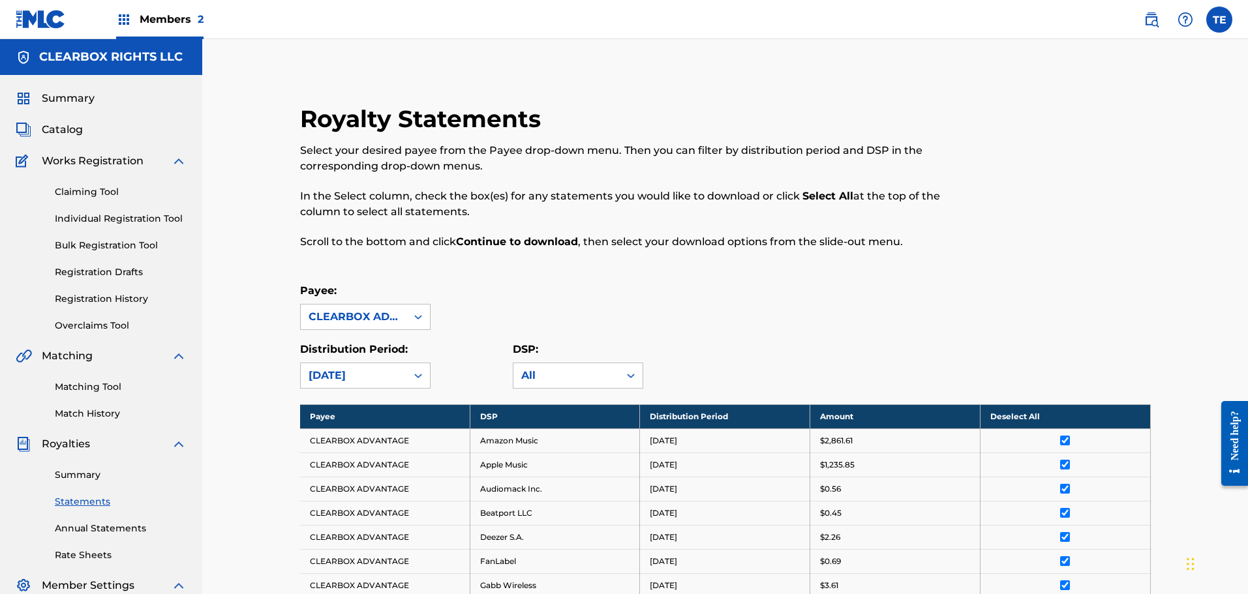
click at [577, 288] on div "Payee: CLEARBOX ADVANTAGE" at bounding box center [725, 306] width 850 height 47
click at [364, 317] on div "CLEARBOX ADVANTAGE" at bounding box center [353, 317] width 90 height 16
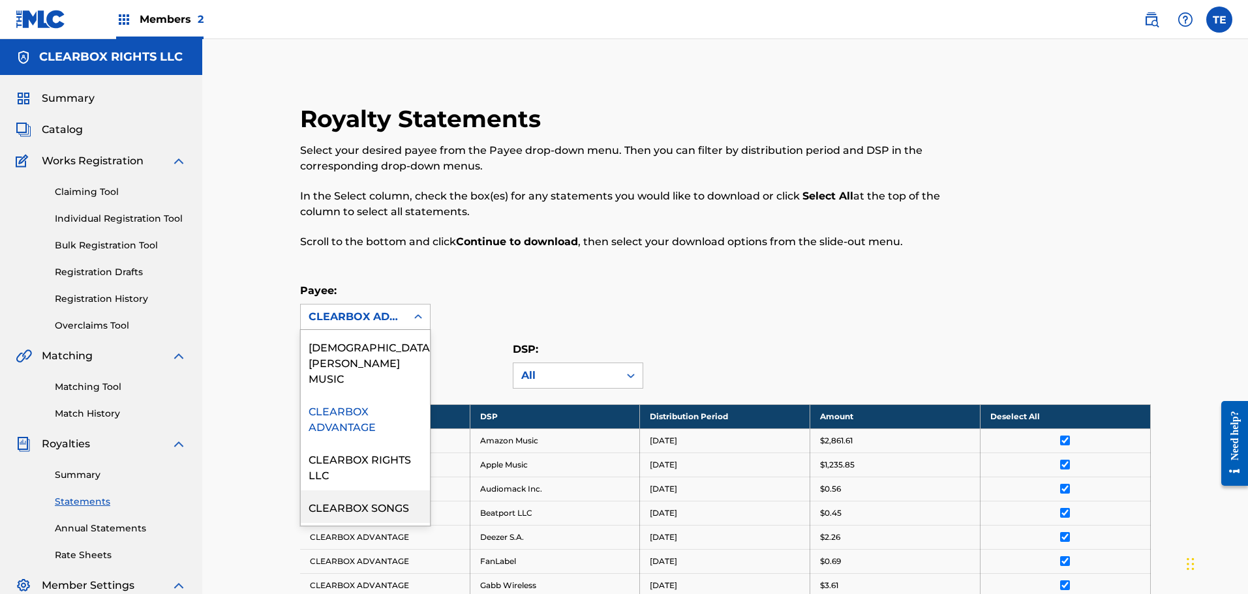
click at [380, 494] on div "CLEARBOX SONGS" at bounding box center [365, 506] width 129 height 33
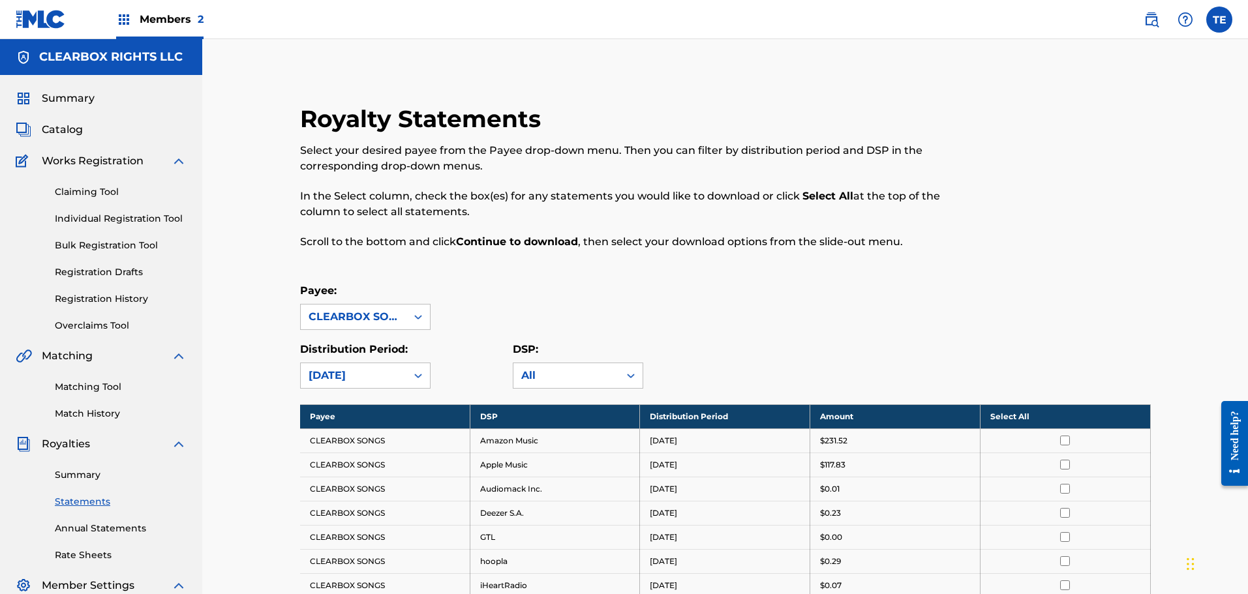
click at [1015, 417] on th "Select All" at bounding box center [1065, 416] width 170 height 24
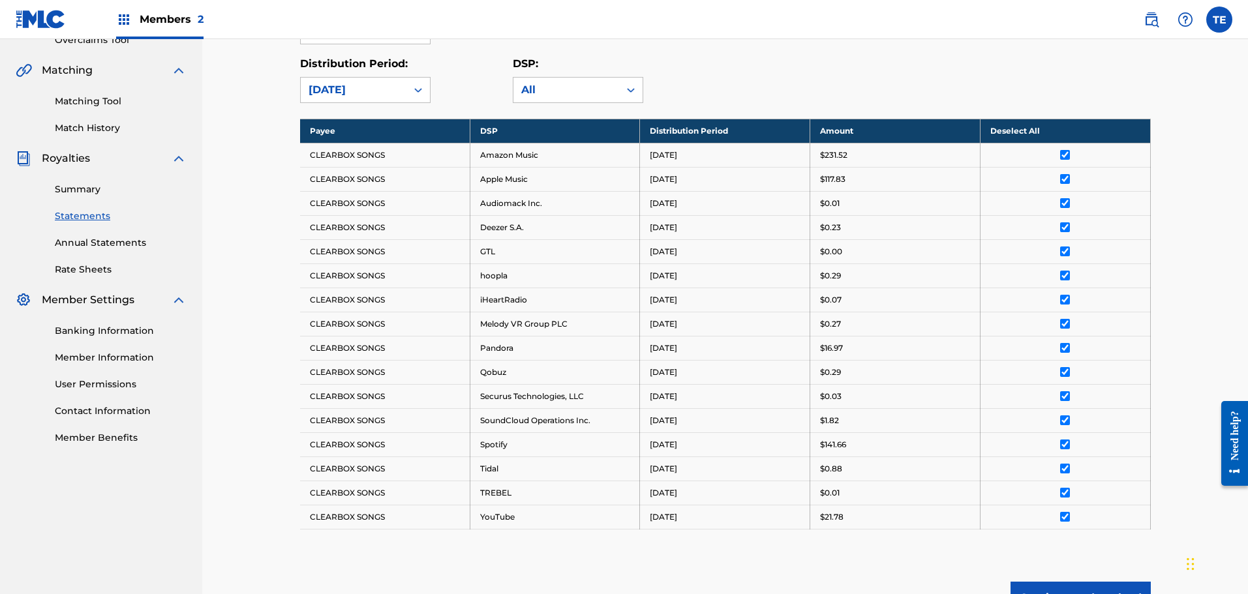
scroll to position [391, 0]
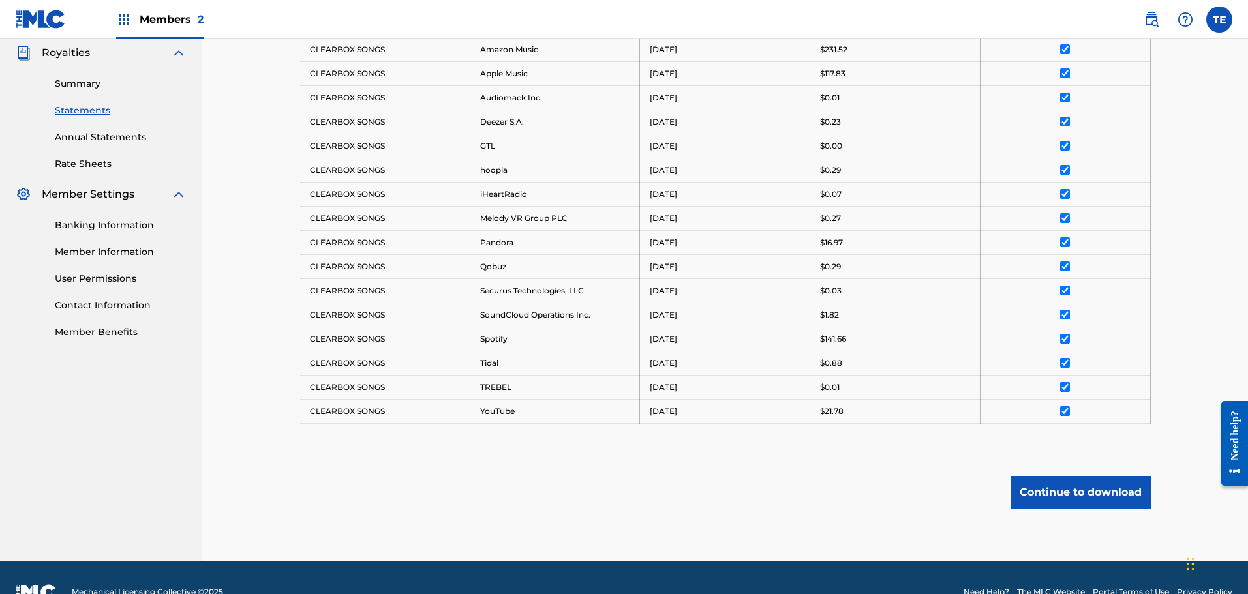
click at [1070, 491] on button "Continue to download" at bounding box center [1080, 492] width 140 height 33
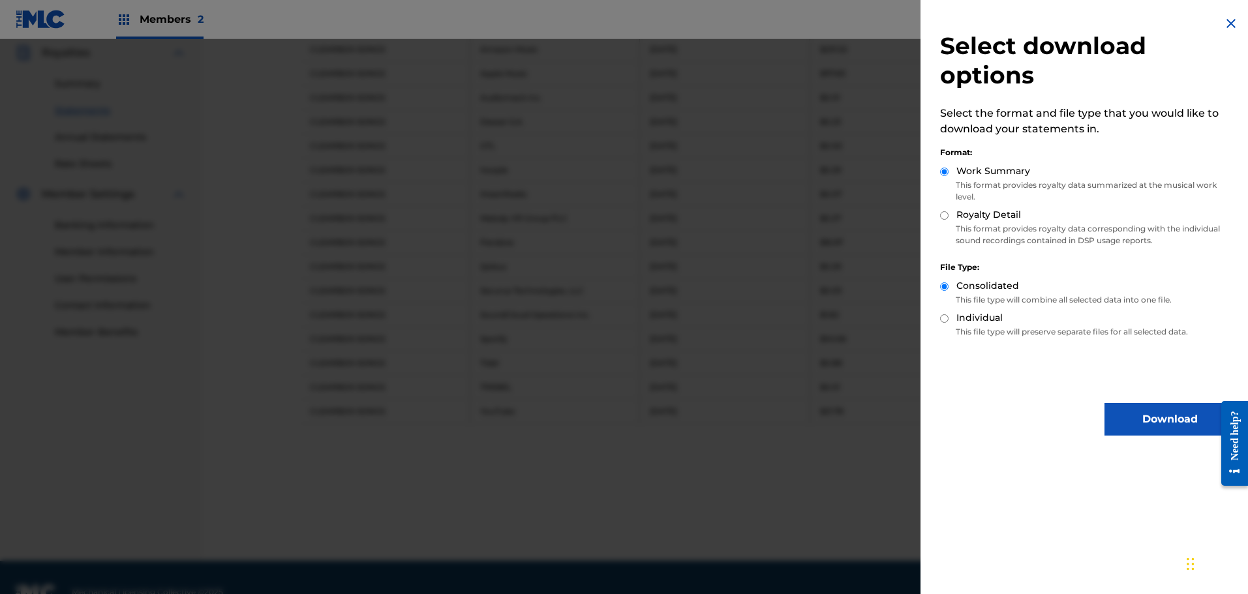
click at [946, 217] on input "Royalty Detail" at bounding box center [944, 215] width 8 height 8
radio input "true"
click at [1160, 421] on button "Download" at bounding box center [1169, 419] width 130 height 33
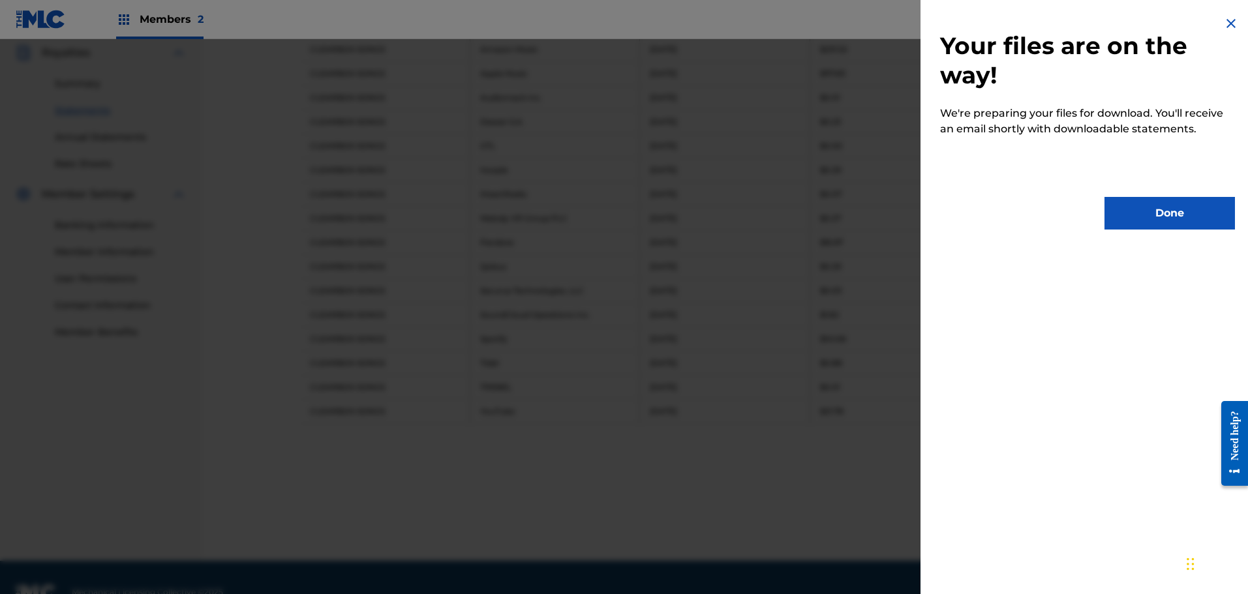
click at [1163, 210] on button "Done" at bounding box center [1169, 213] width 130 height 33
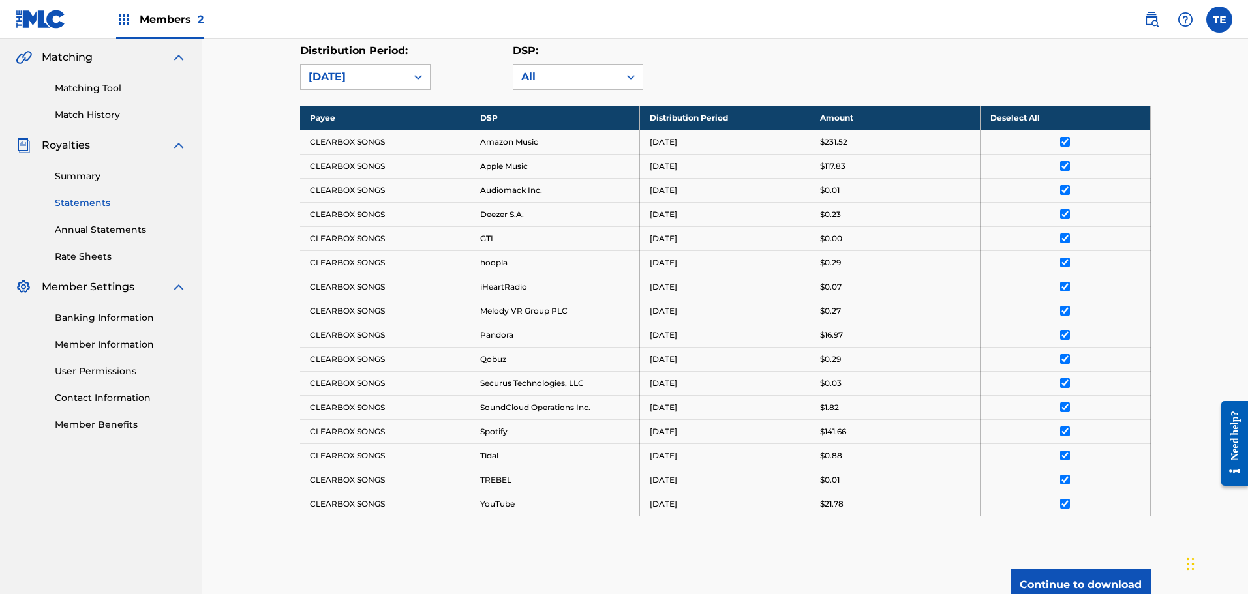
scroll to position [0, 0]
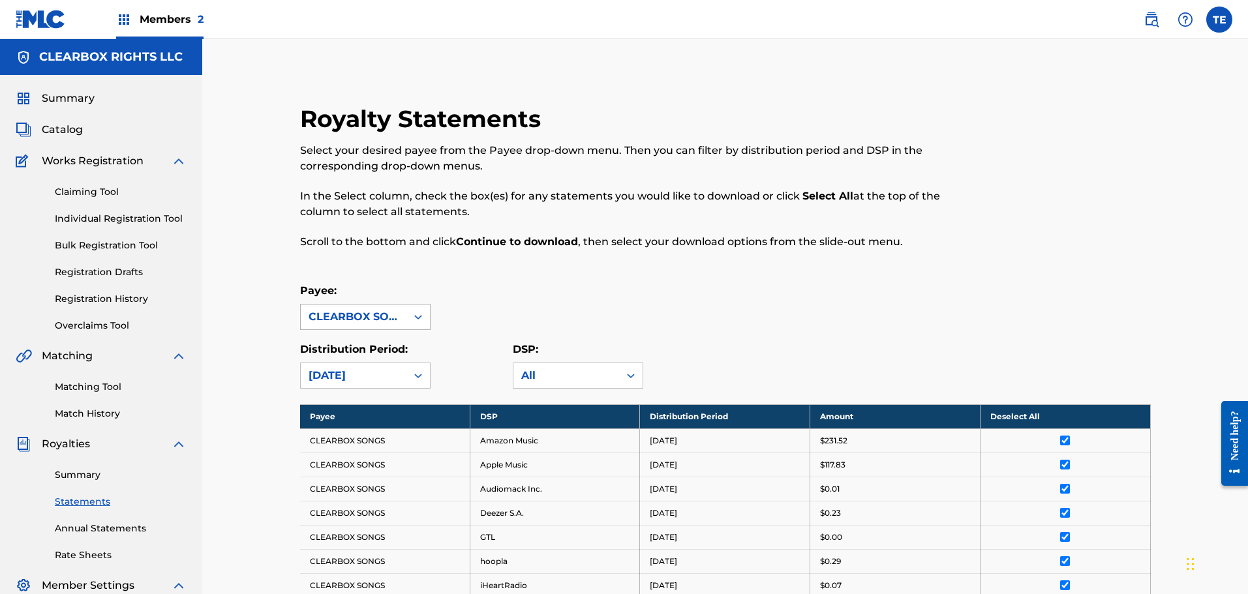
click at [376, 311] on div "CLEARBOX SONGS" at bounding box center [353, 317] width 90 height 16
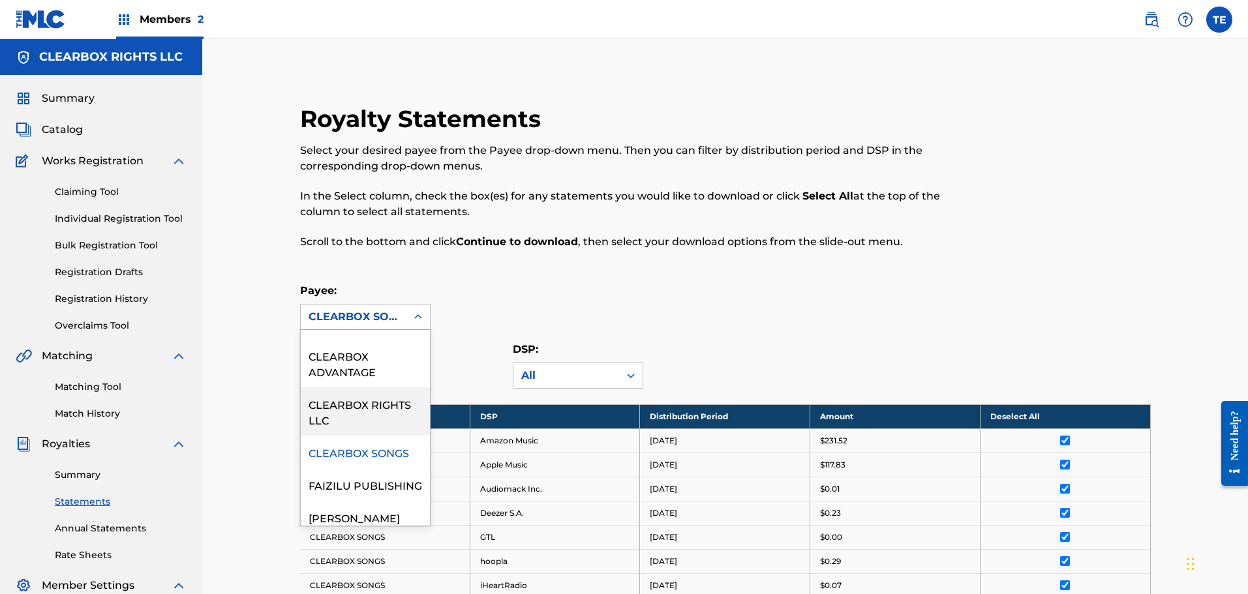
scroll to position [130, 0]
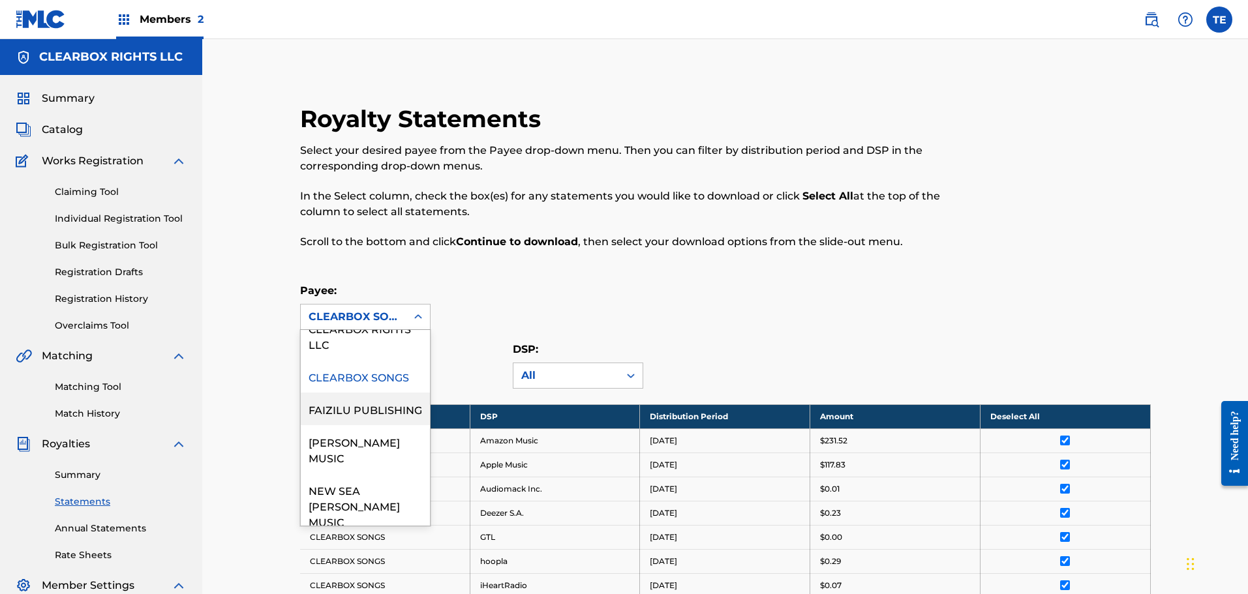
click at [341, 396] on div "FAIZILU PUBLISHING" at bounding box center [365, 409] width 129 height 33
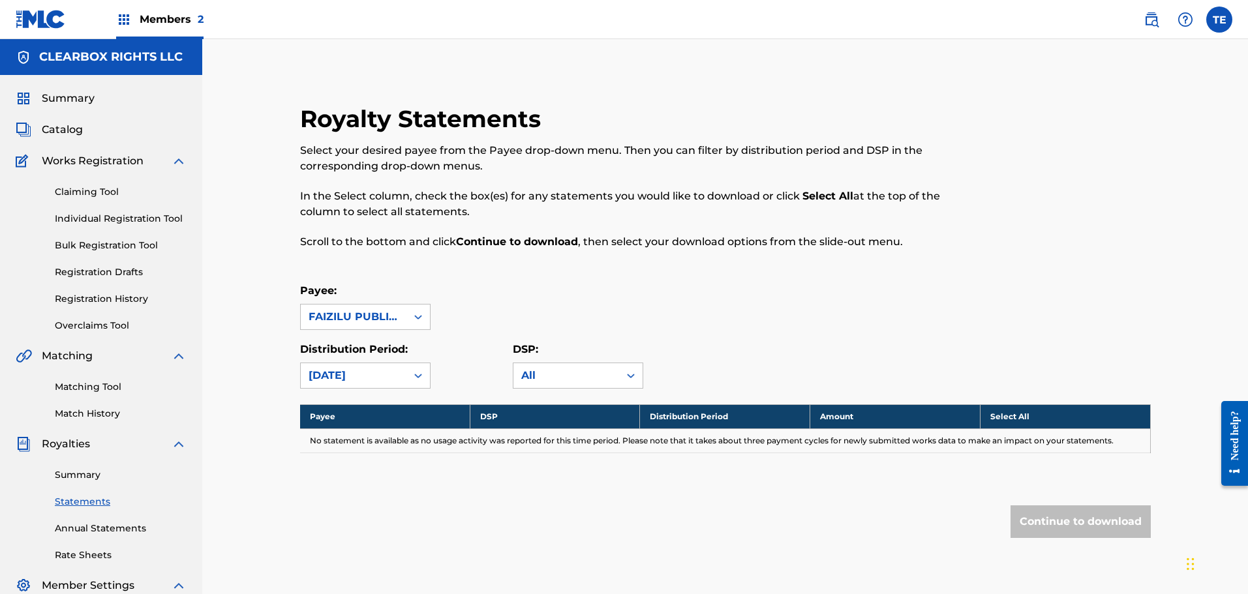
click at [359, 318] on div "FAIZILU PUBLISHING" at bounding box center [353, 317] width 90 height 16
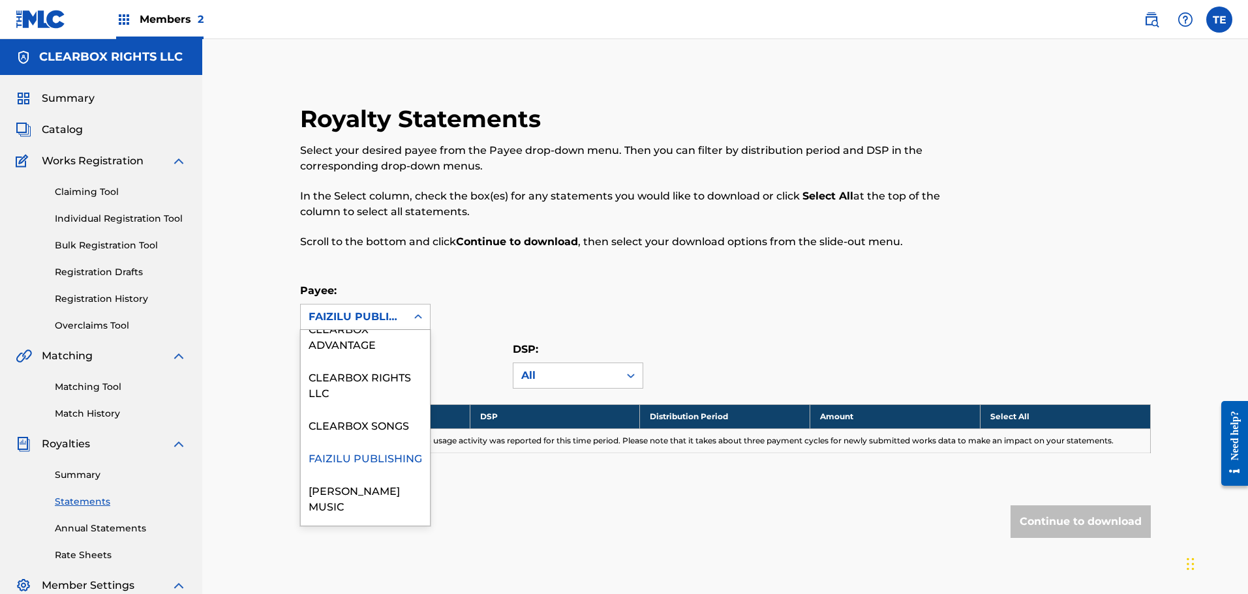
scroll to position [196, 0]
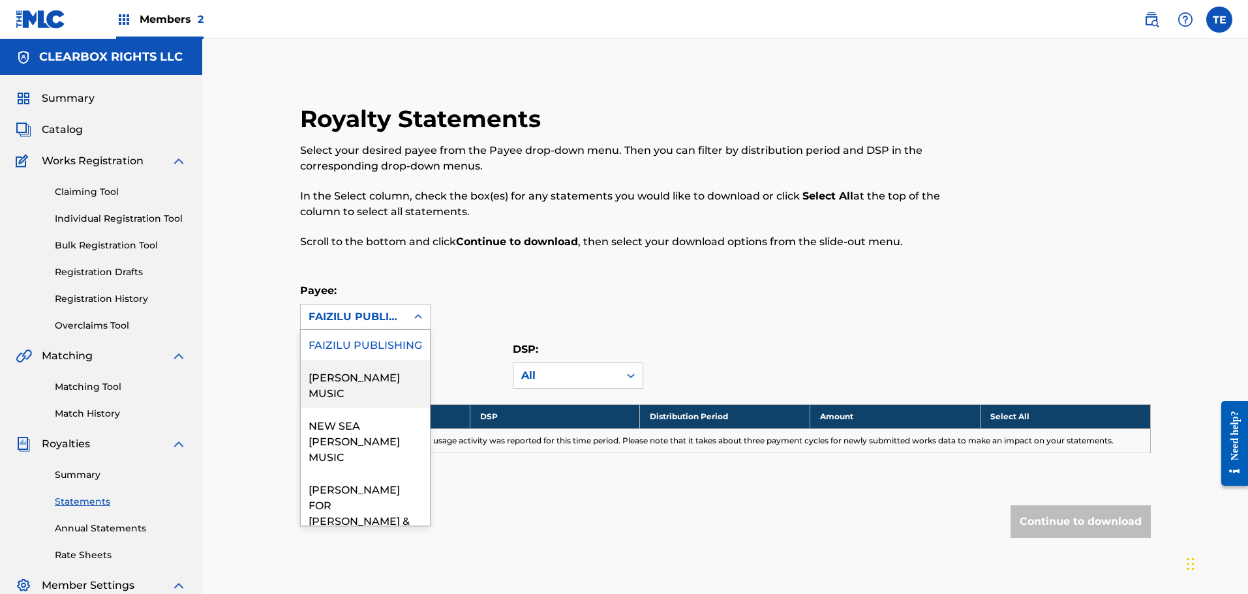
click at [350, 380] on div "[PERSON_NAME] MUSIC" at bounding box center [365, 384] width 129 height 48
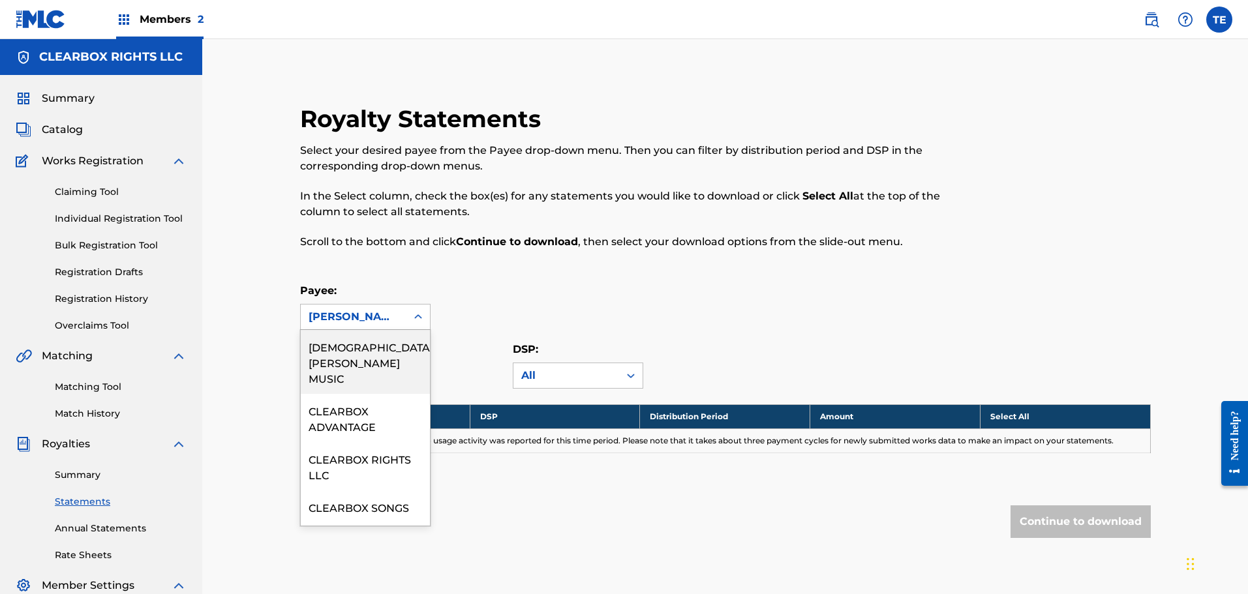
click at [391, 317] on div "[PERSON_NAME] MUSIC" at bounding box center [353, 317] width 90 height 16
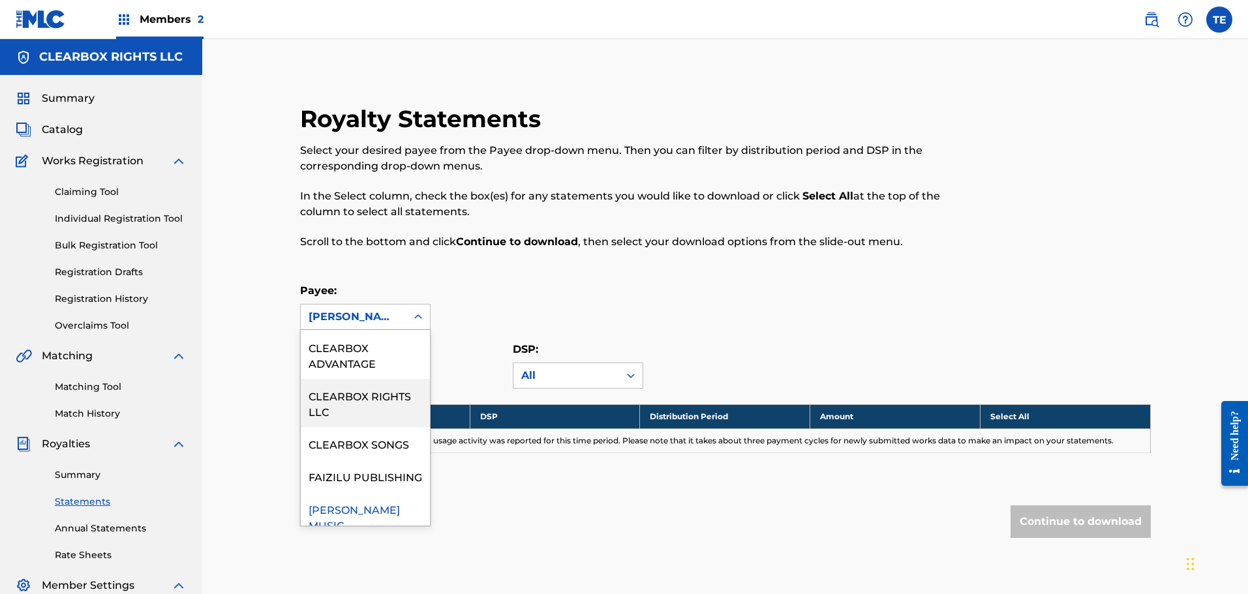
scroll to position [261, 0]
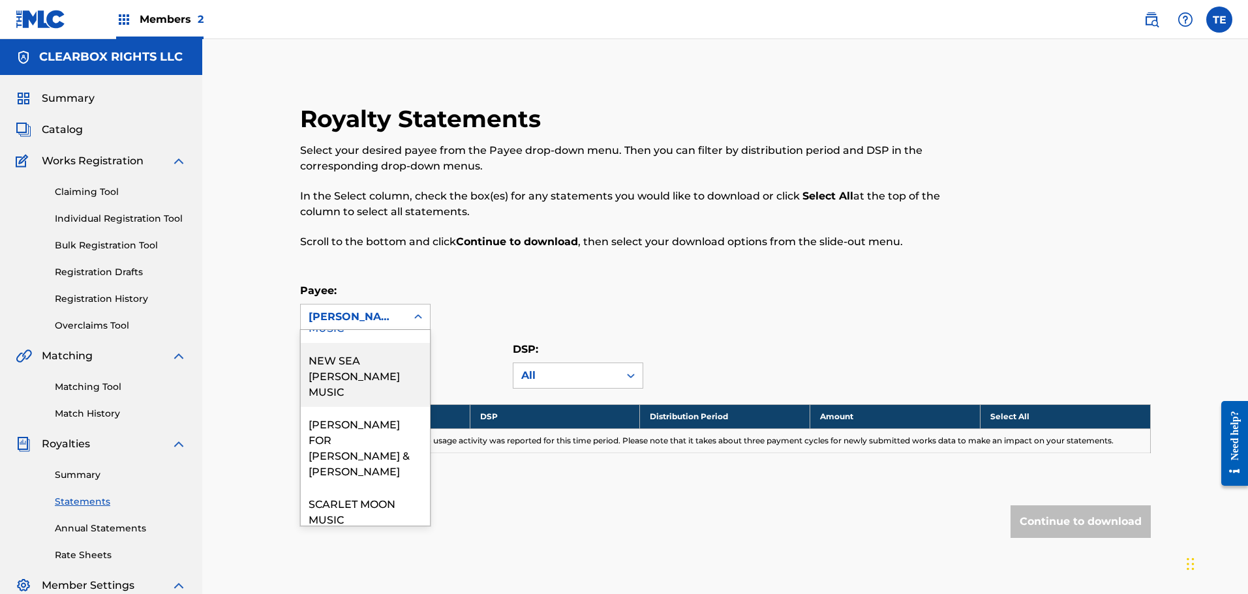
click at [353, 369] on div "NEW SEA [PERSON_NAME] MUSIC" at bounding box center [365, 375] width 129 height 64
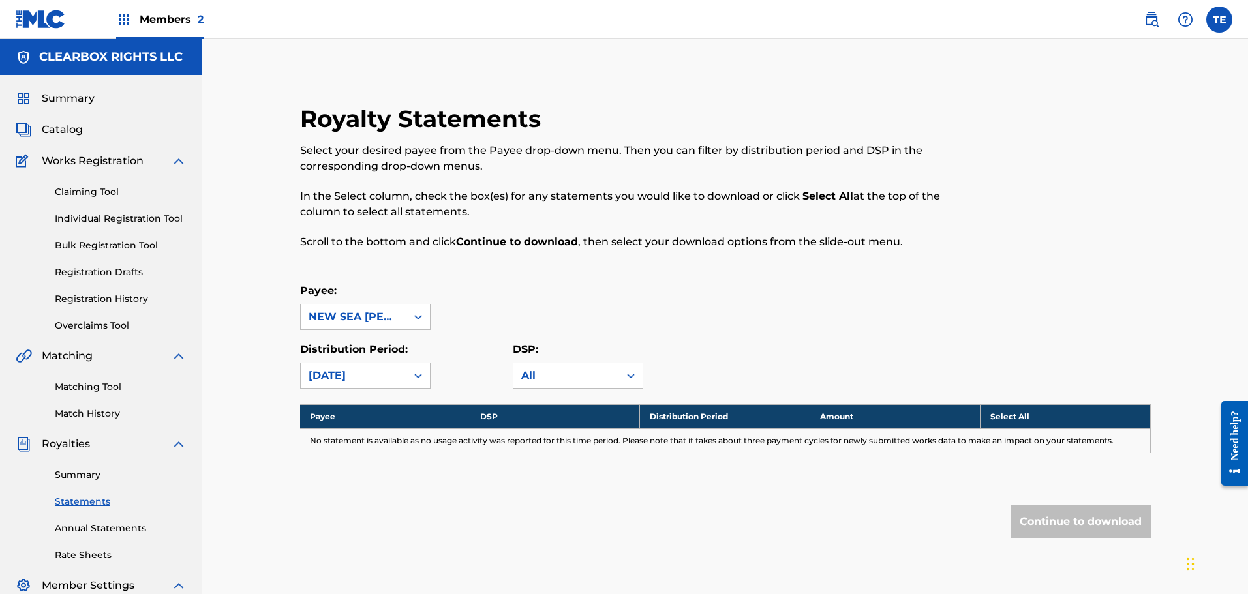
click at [371, 318] on div "NEW SEA [PERSON_NAME] MUSIC" at bounding box center [353, 317] width 90 height 16
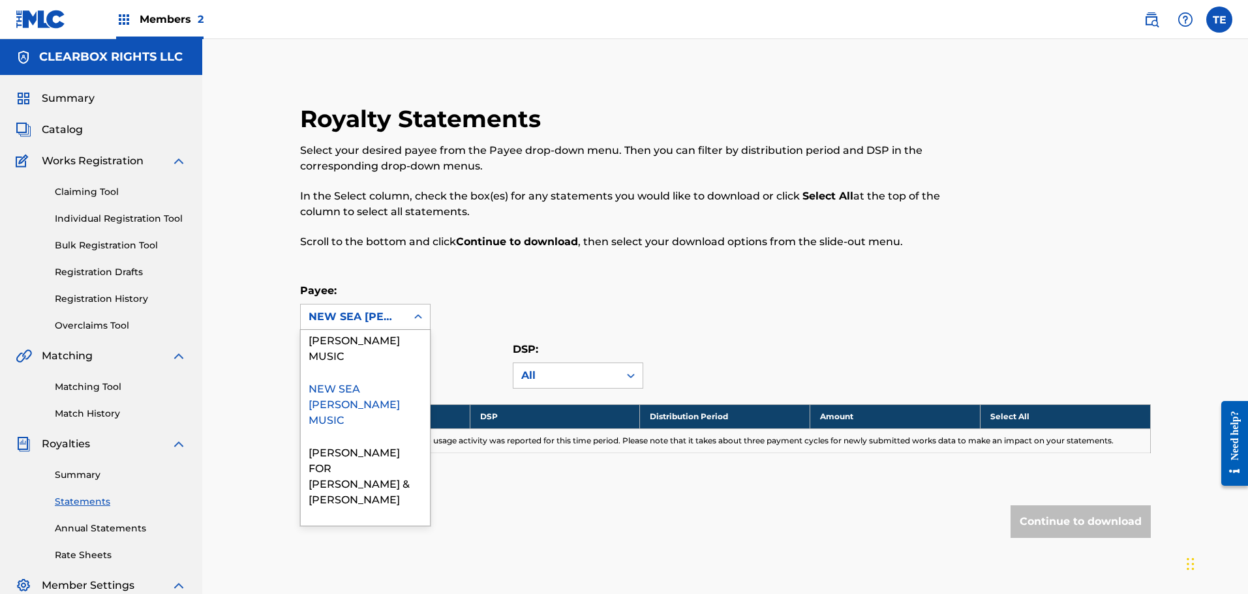
scroll to position [382, 0]
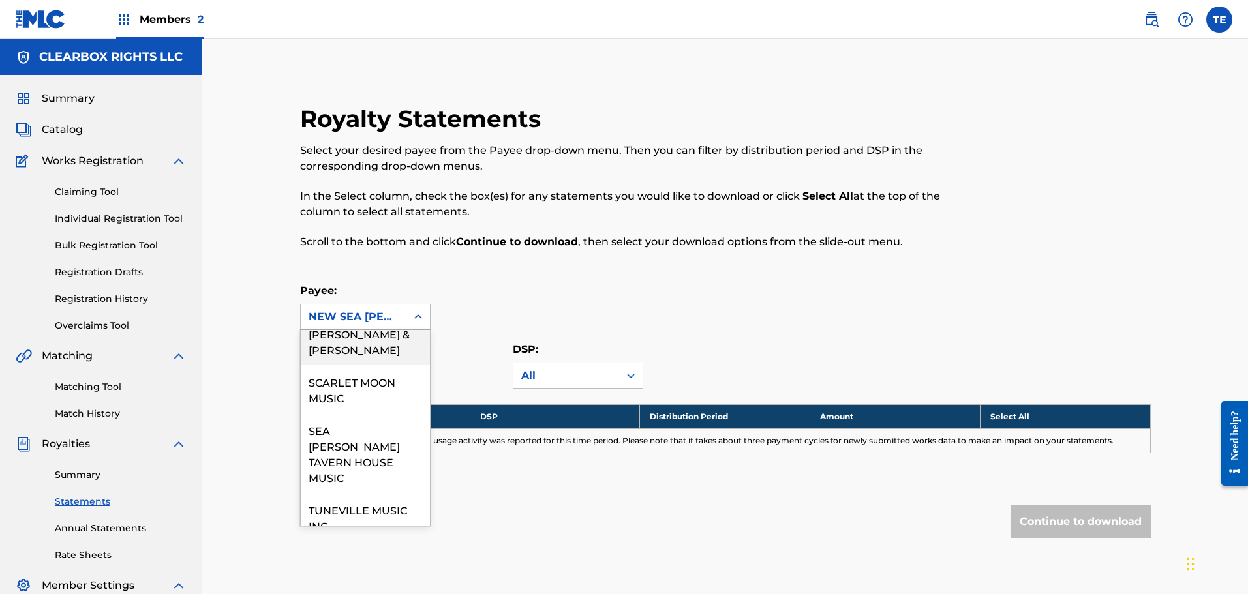
click at [346, 346] on div "[PERSON_NAME] FOR [PERSON_NAME] & [PERSON_NAME]" at bounding box center [365, 326] width 129 height 80
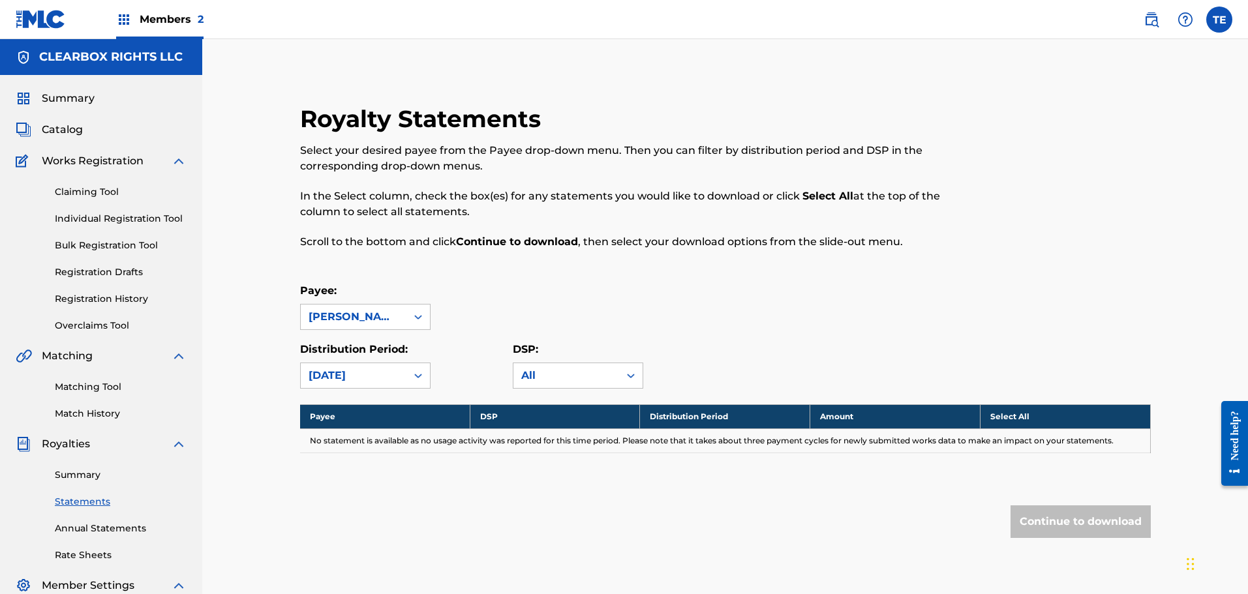
click at [84, 529] on link "Annual Statements" at bounding box center [121, 529] width 132 height 14
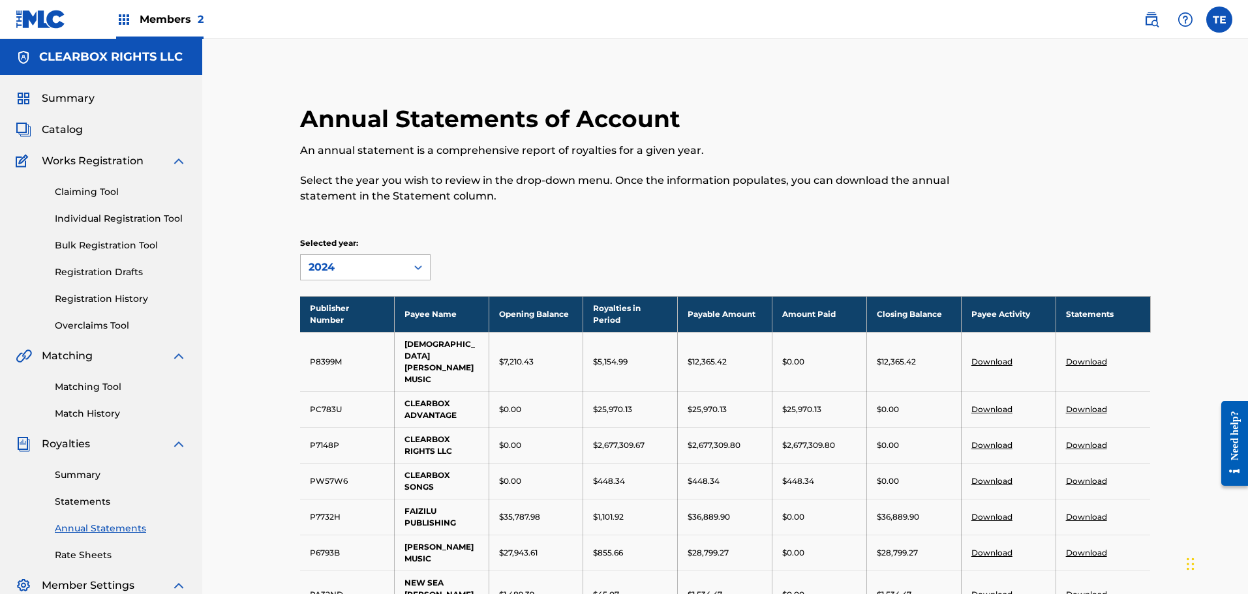
click at [378, 270] on div "2024" at bounding box center [353, 268] width 90 height 16
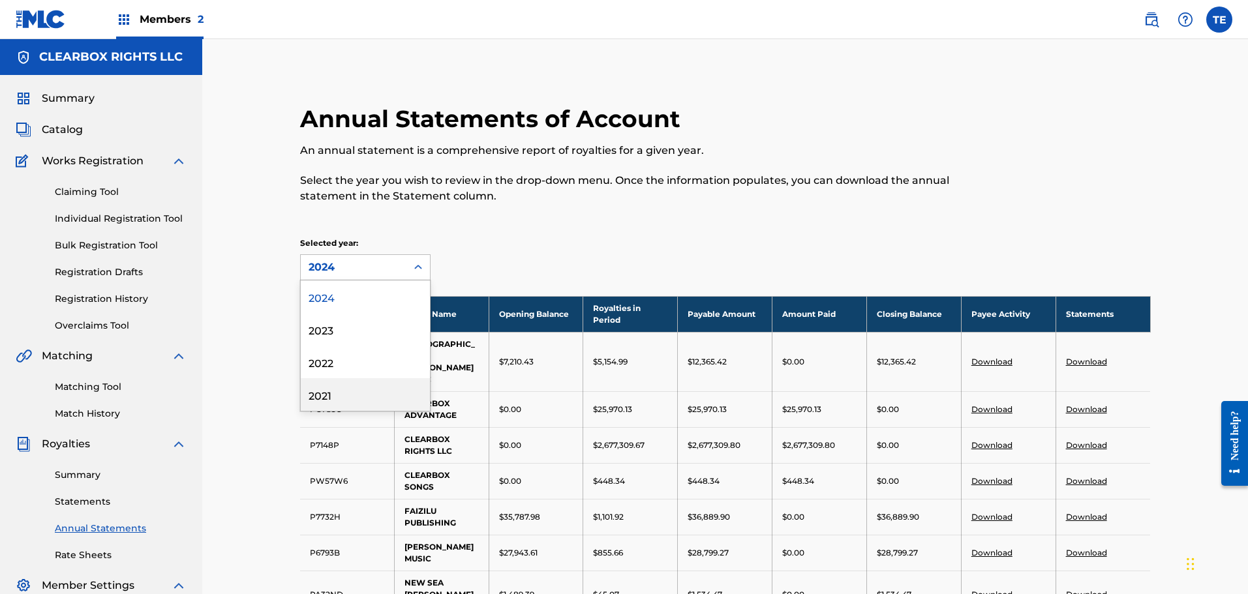
click at [351, 398] on div "2021" at bounding box center [365, 394] width 129 height 33
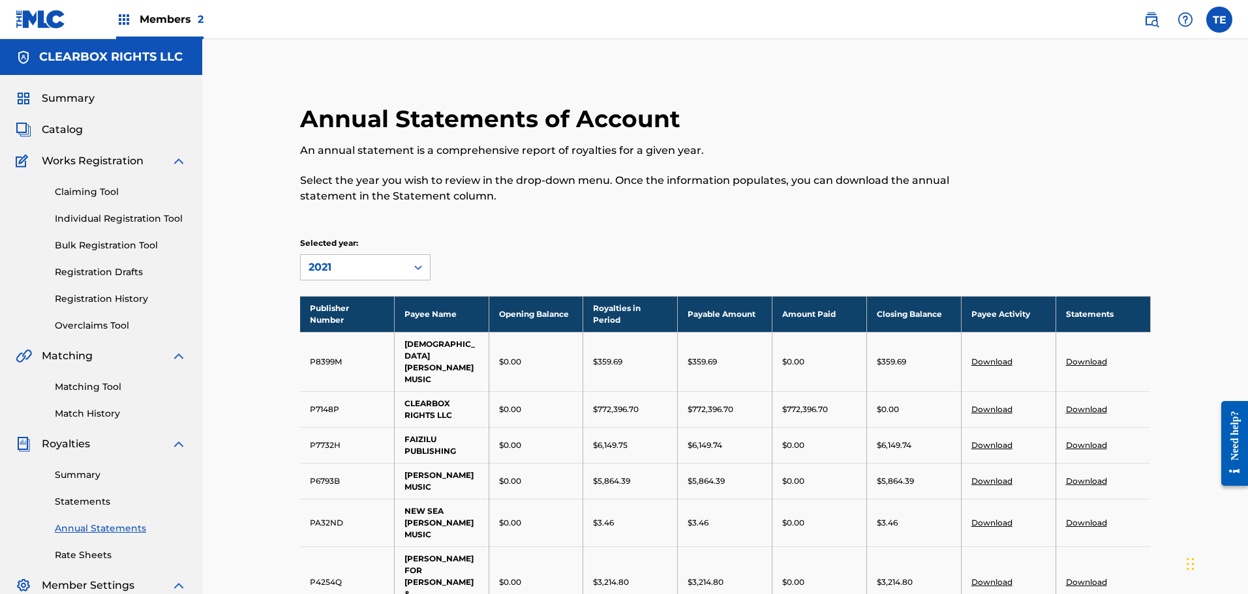
click at [995, 440] on link "Download" at bounding box center [991, 445] width 41 height 10
click at [1083, 440] on link "Download" at bounding box center [1086, 445] width 41 height 10
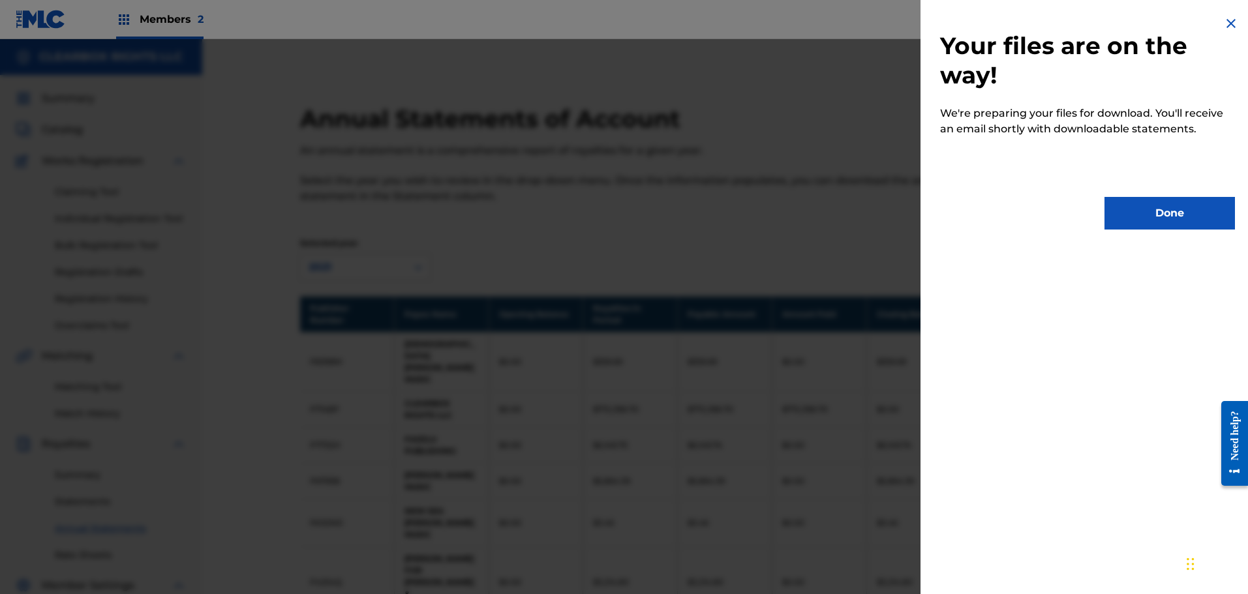
click at [1156, 209] on button "Done" at bounding box center [1169, 213] width 130 height 33
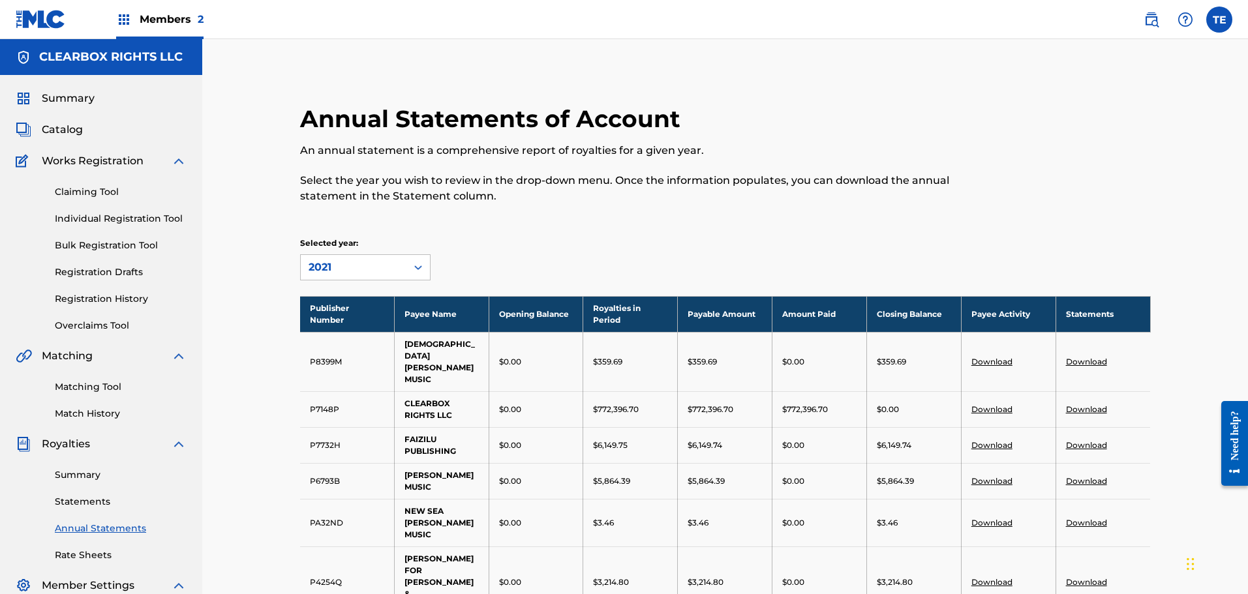
click at [983, 476] on link "Download" at bounding box center [991, 481] width 41 height 10
click at [1086, 476] on link "Download" at bounding box center [1086, 481] width 41 height 10
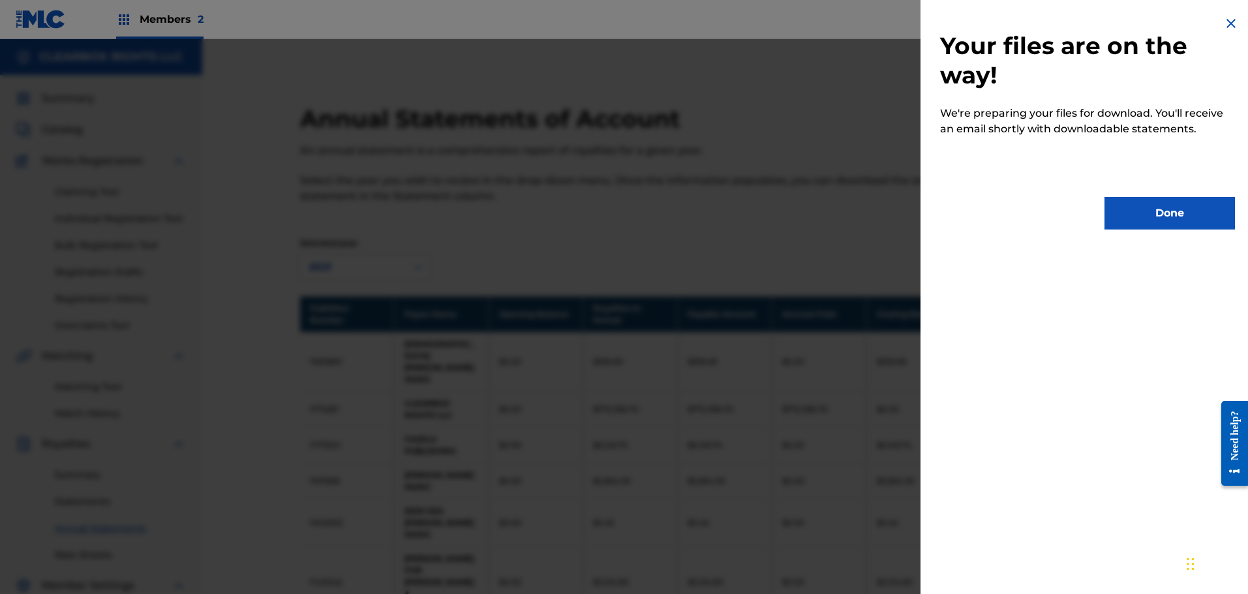
click at [1147, 222] on button "Done" at bounding box center [1169, 213] width 130 height 33
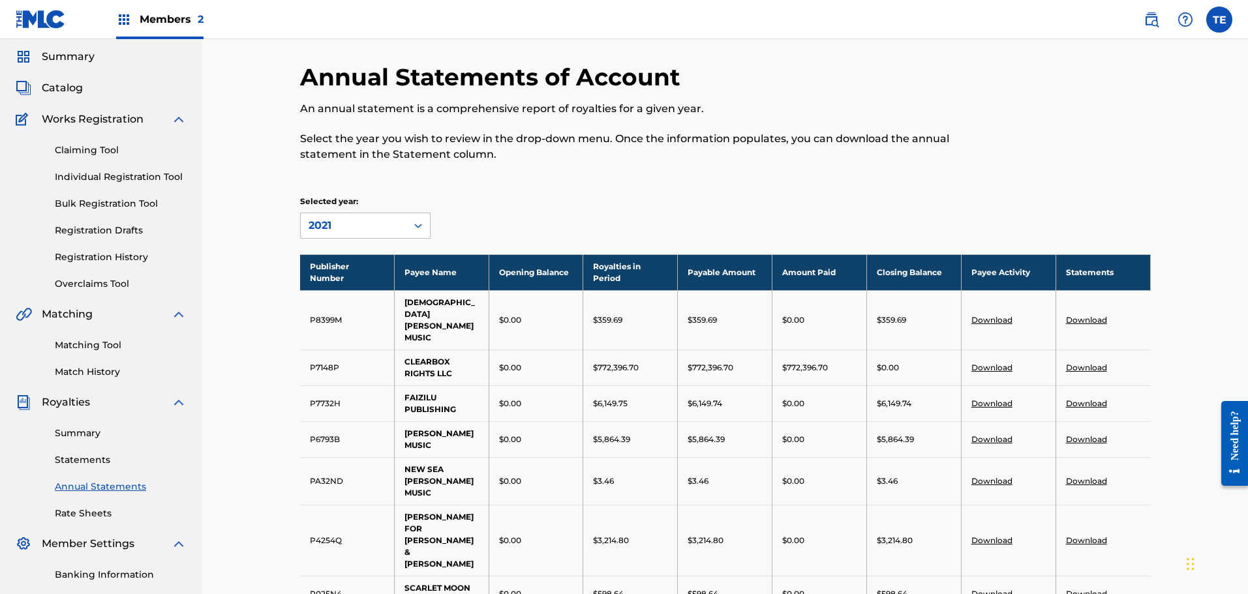
scroll to position [65, 0]
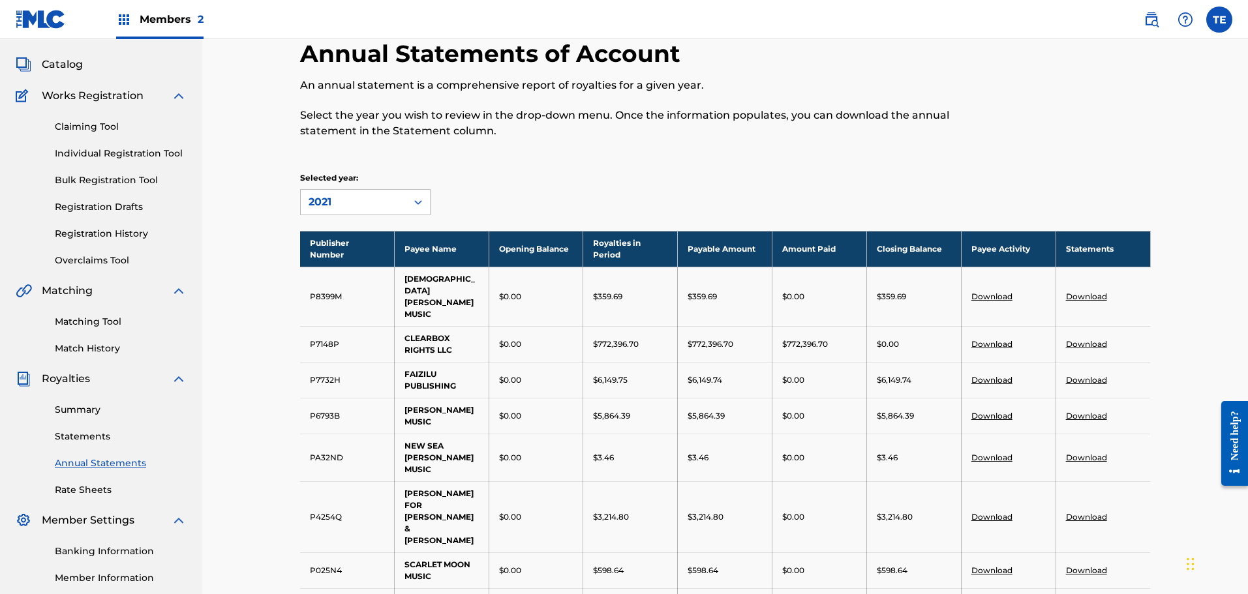
click at [988, 512] on link "Download" at bounding box center [991, 517] width 41 height 10
click at [1090, 512] on link "Download" at bounding box center [1086, 517] width 41 height 10
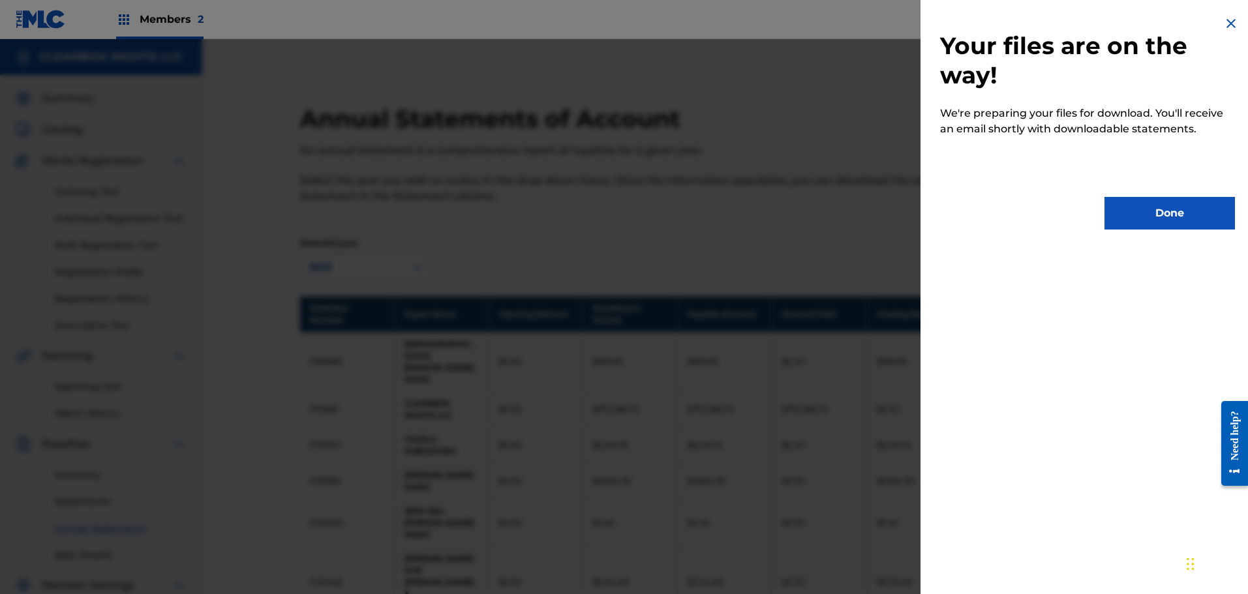
click at [1161, 213] on button "Done" at bounding box center [1169, 213] width 130 height 33
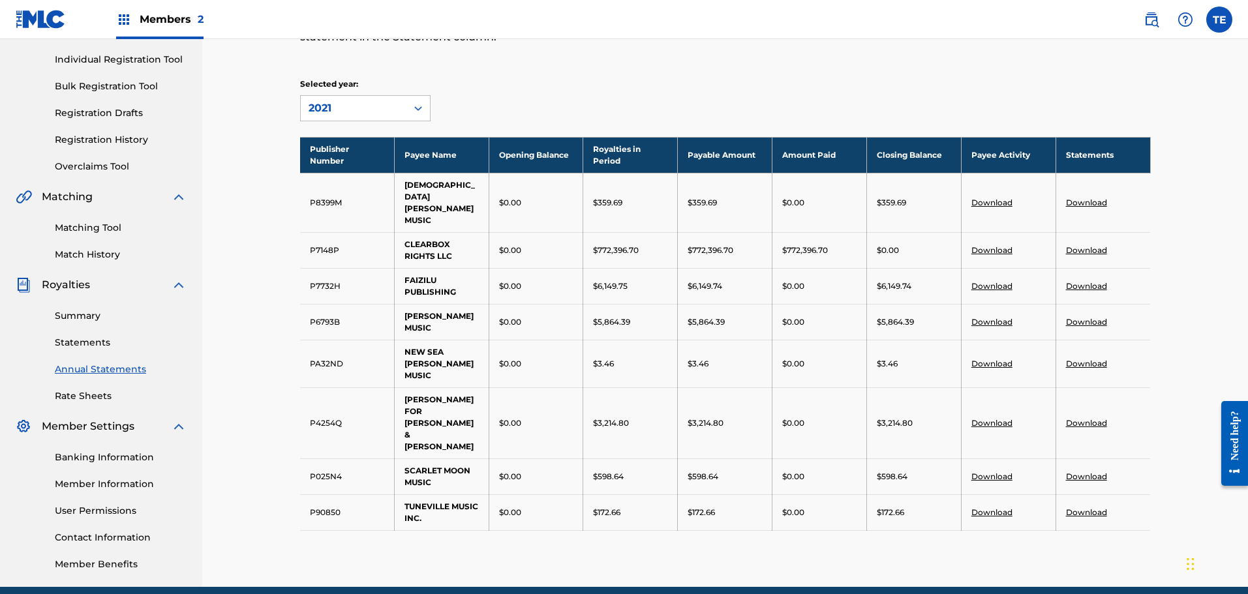
scroll to position [196, 0]
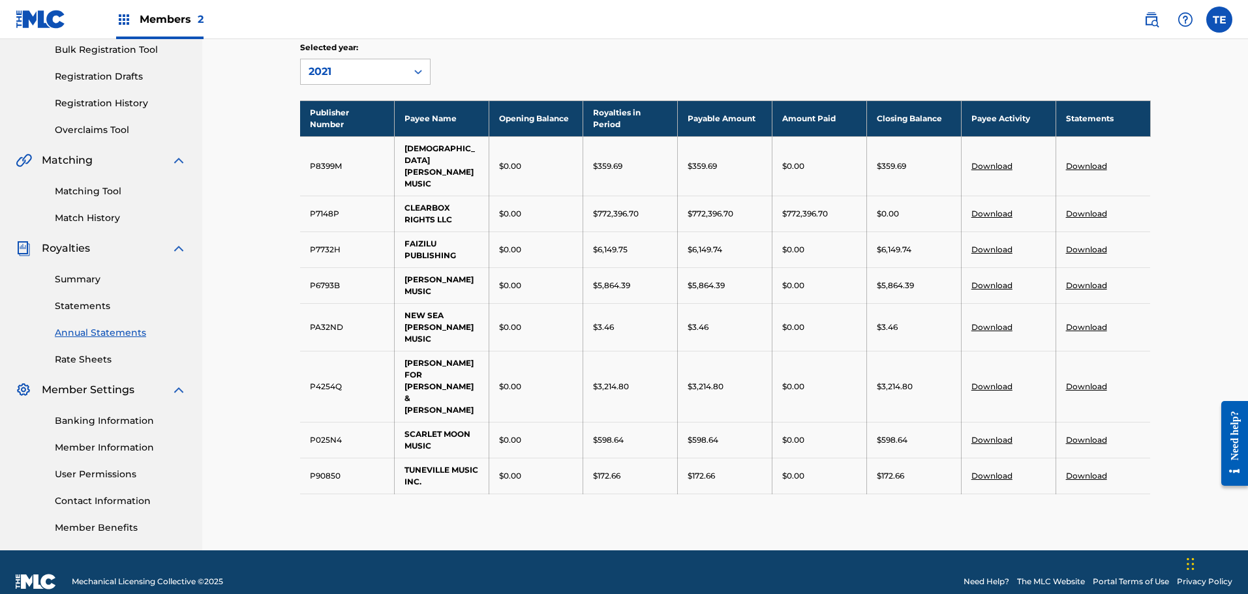
click at [91, 277] on link "Summary" at bounding box center [121, 280] width 132 height 14
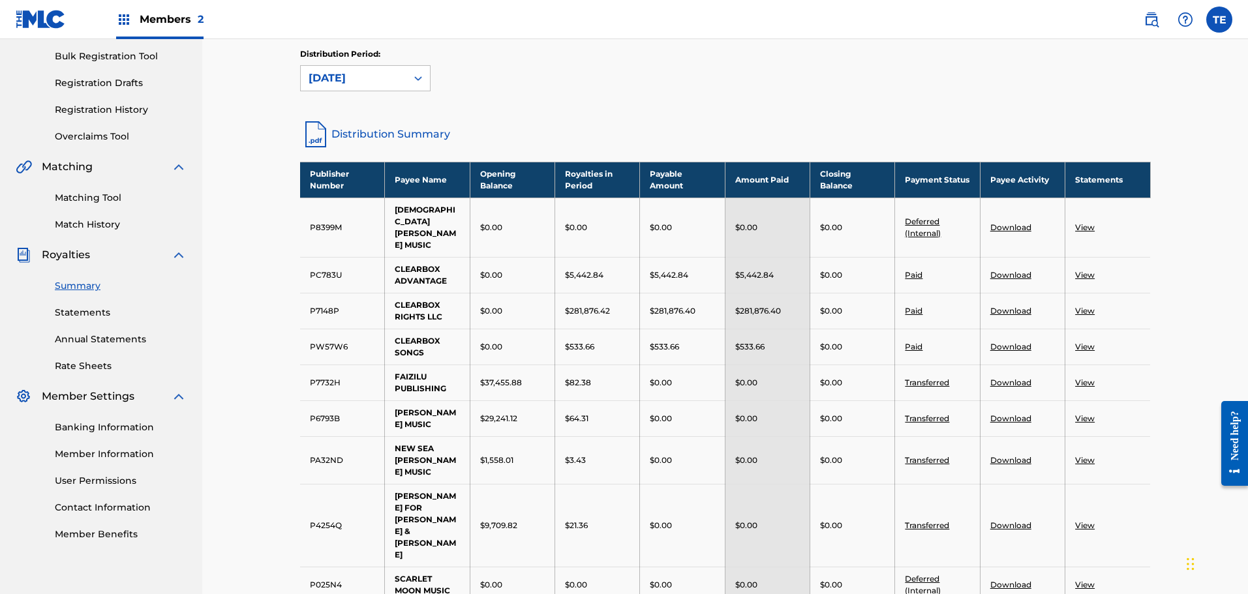
scroll to position [196, 0]
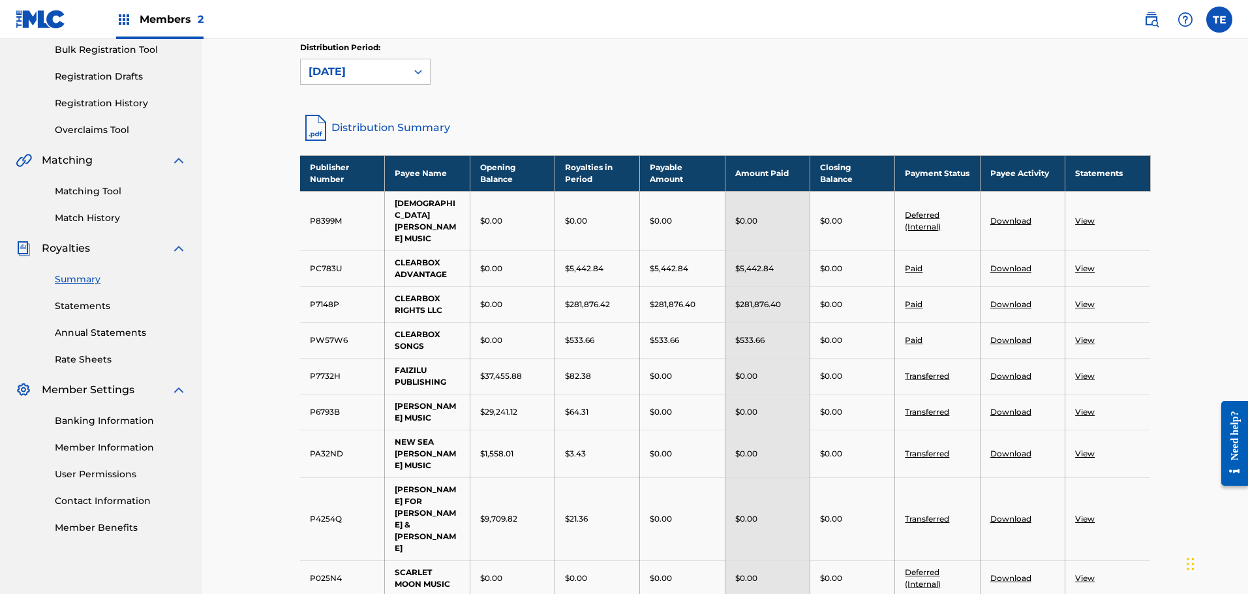
click at [372, 121] on link "Distribution Summary" at bounding box center [725, 127] width 850 height 31
click at [355, 65] on div "[DATE]" at bounding box center [353, 72] width 90 height 16
click at [418, 73] on icon at bounding box center [418, 71] width 13 height 13
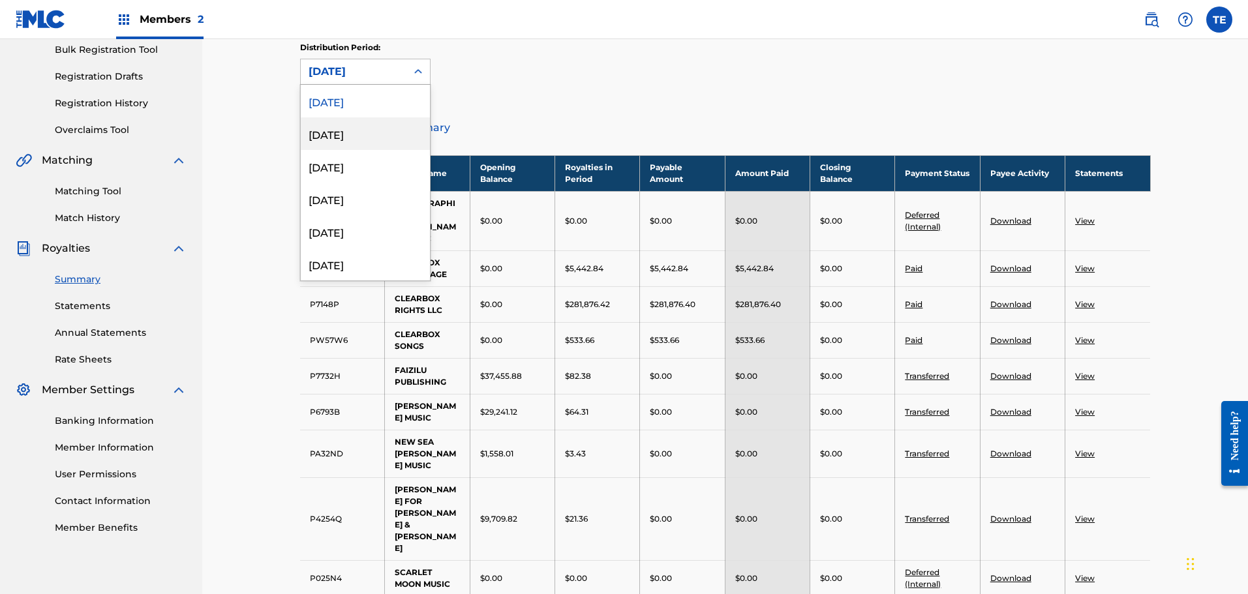
click at [333, 145] on div "[DATE]" at bounding box center [365, 133] width 129 height 33
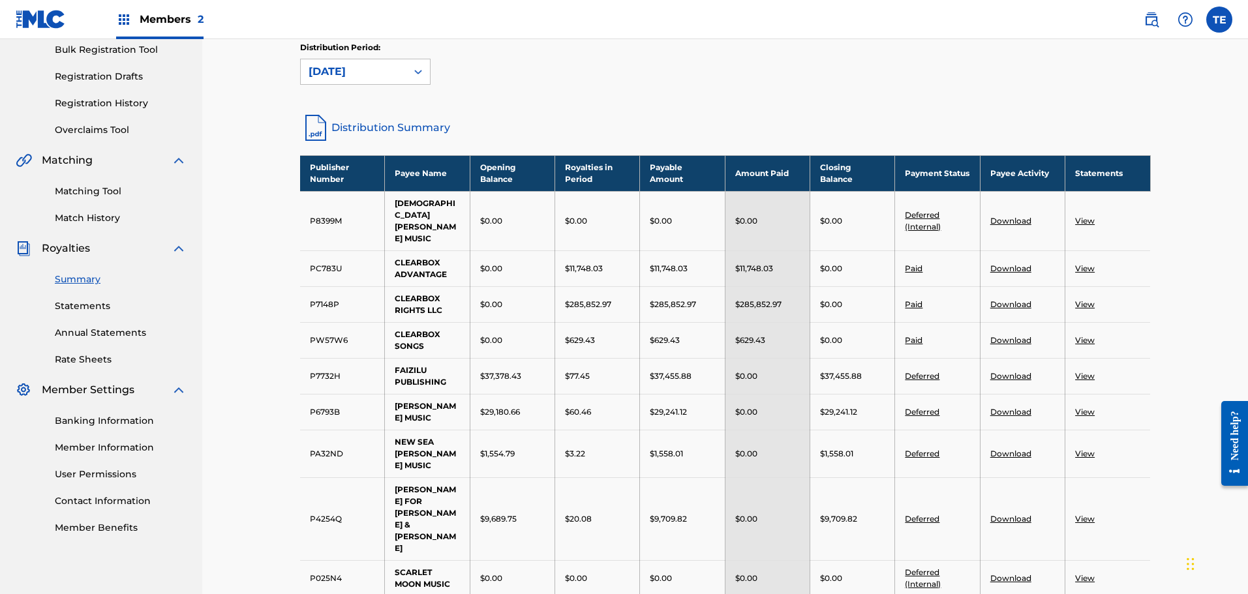
click at [382, 127] on link "Distribution Summary" at bounding box center [725, 127] width 850 height 31
